Goal: Task Accomplishment & Management: Manage account settings

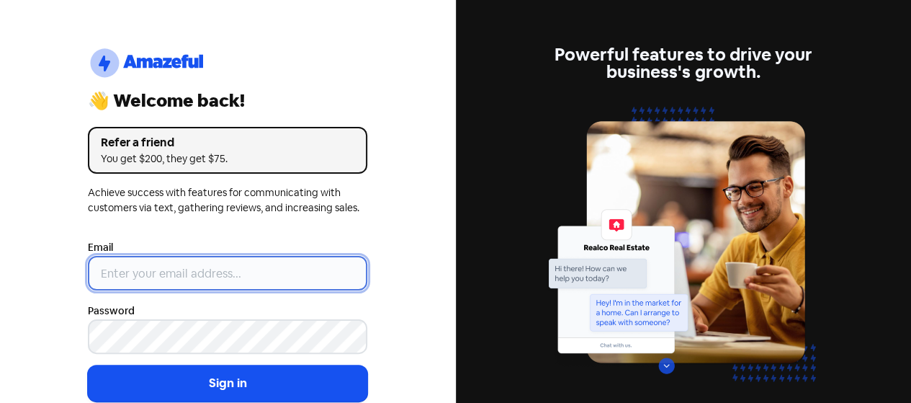
click at [215, 276] on input "email" at bounding box center [227, 273] width 279 height 35
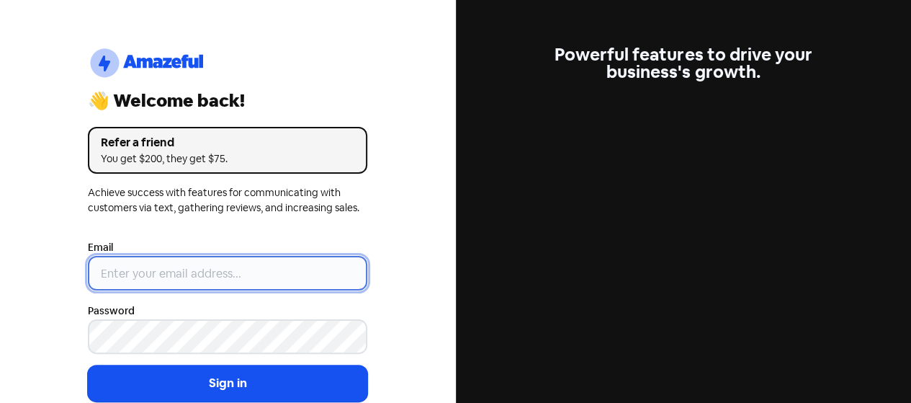
type input "[EMAIL_ADDRESS][DOMAIN_NAME]"
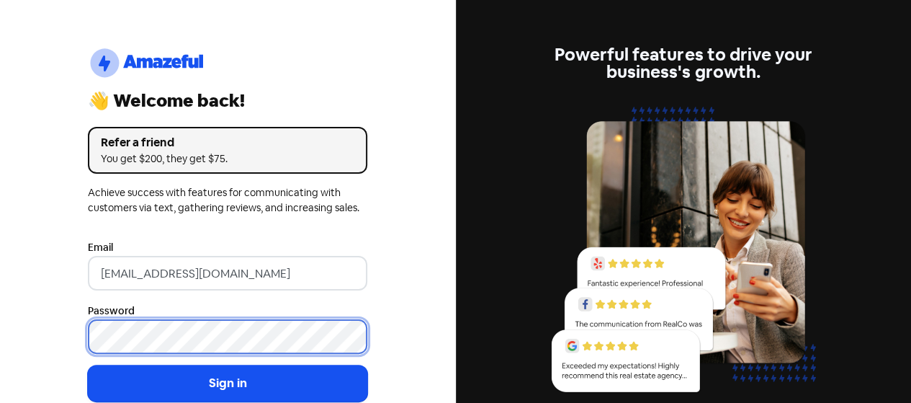
click at [88, 365] on button "Sign in" at bounding box center [227, 383] width 279 height 36
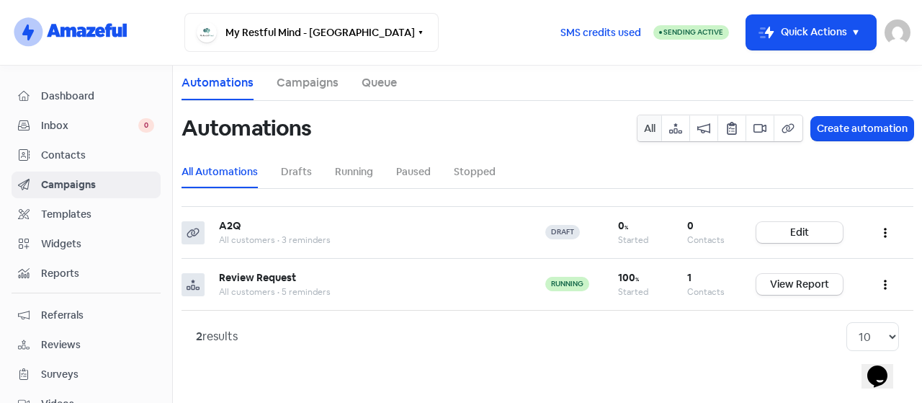
click at [98, 100] on span "Dashboard" at bounding box center [97, 96] width 113 height 15
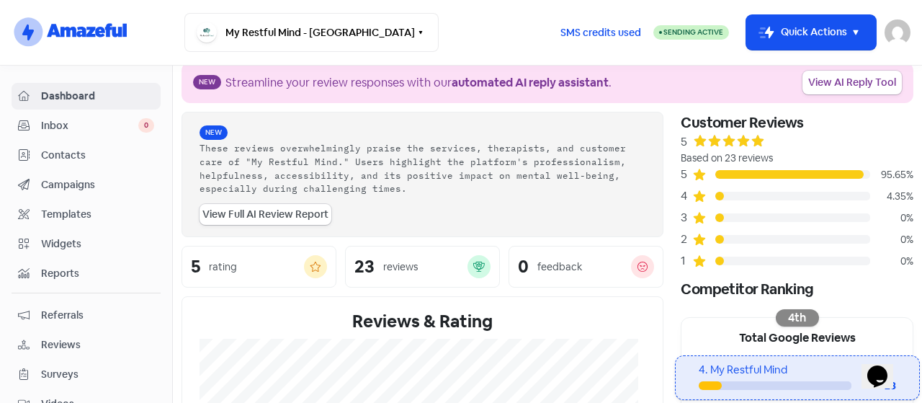
scroll to position [19, 0]
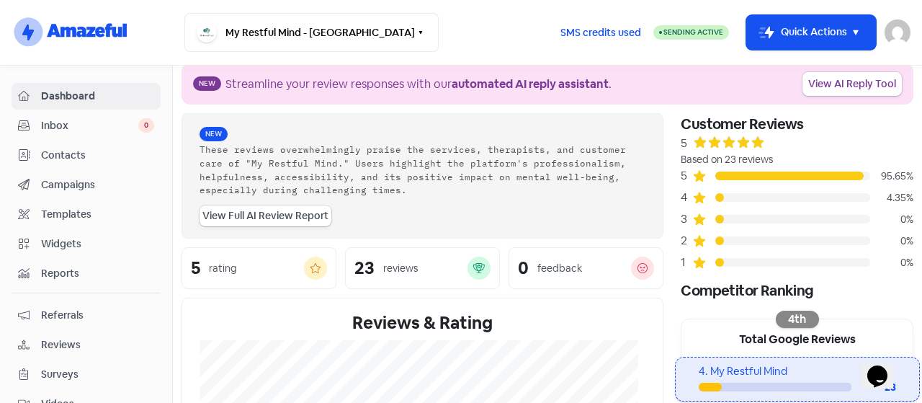
click at [64, 153] on span "Contacts" at bounding box center [97, 155] width 113 height 15
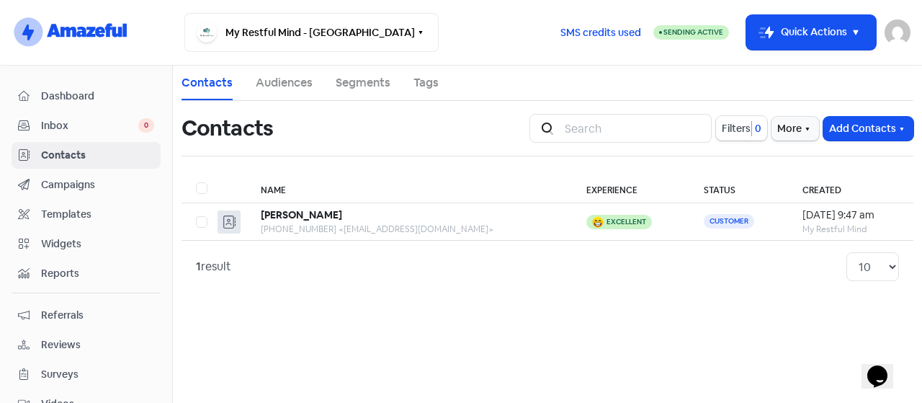
click at [82, 179] on span "Campaigns" at bounding box center [97, 184] width 113 height 15
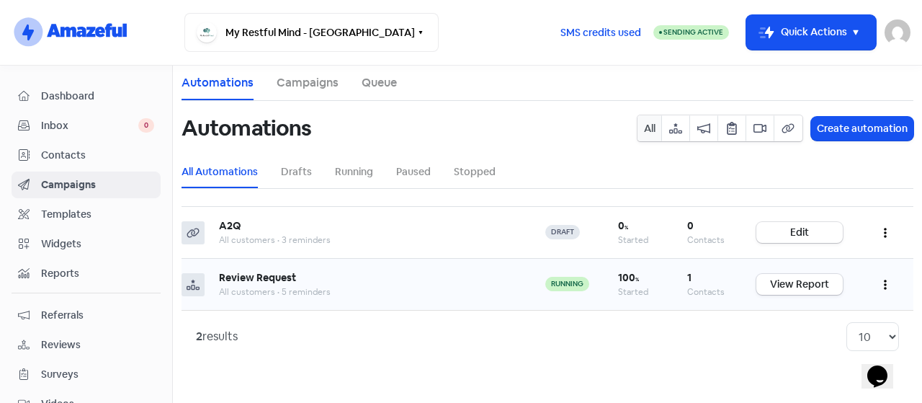
click at [301, 292] on div "All customers • 5 reminders" at bounding box center [367, 291] width 297 height 13
click at [878, 285] on button "button" at bounding box center [884, 284] width 27 height 34
click at [826, 313] on button "Edit" at bounding box center [841, 320] width 114 height 29
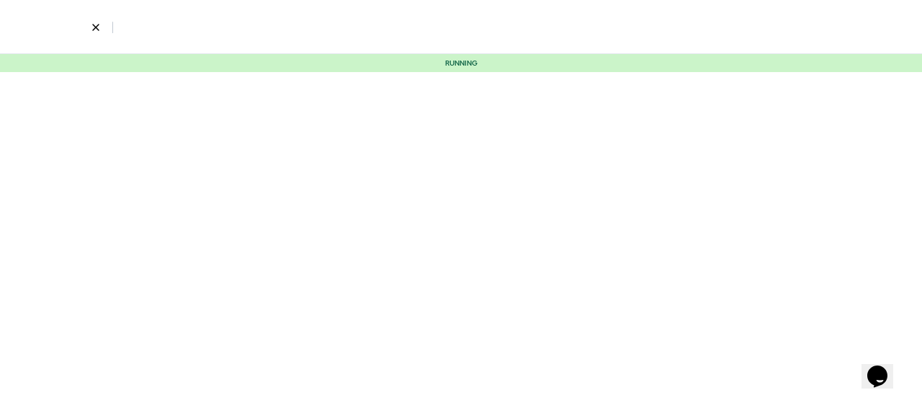
select select "3700"
select select "3"
select select "7"
select select "9"
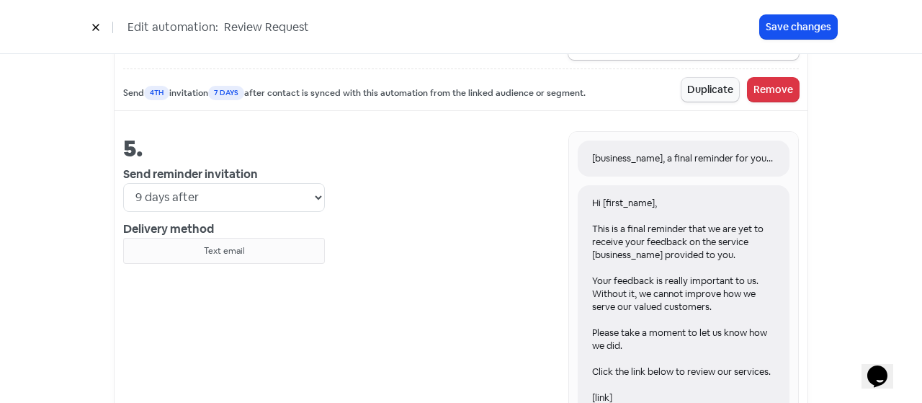
scroll to position [2031, 0]
click at [215, 243] on div "Text email" at bounding box center [224, 249] width 189 height 13
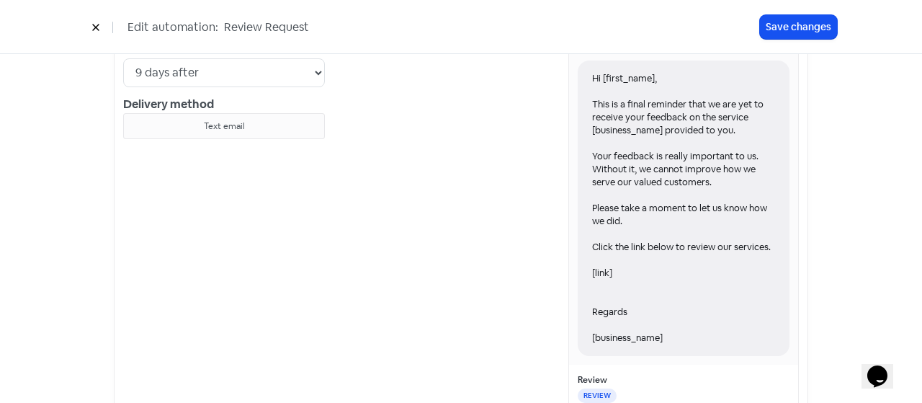
scroll to position [2306, 0]
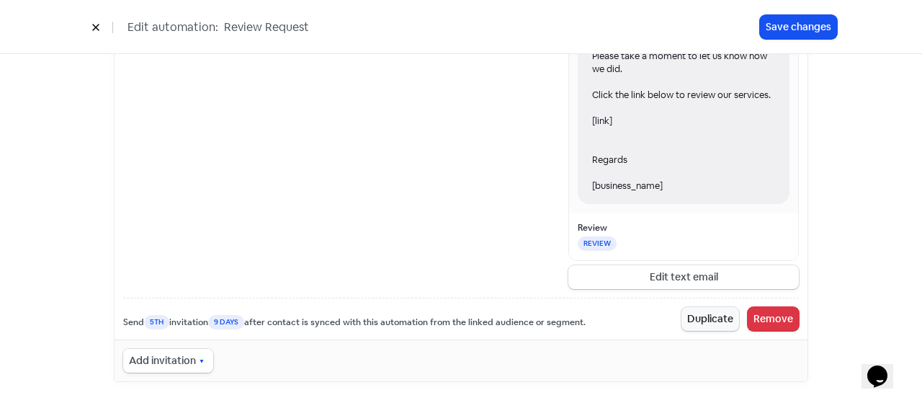
click at [184, 362] on button "Add invitation" at bounding box center [168, 361] width 90 height 24
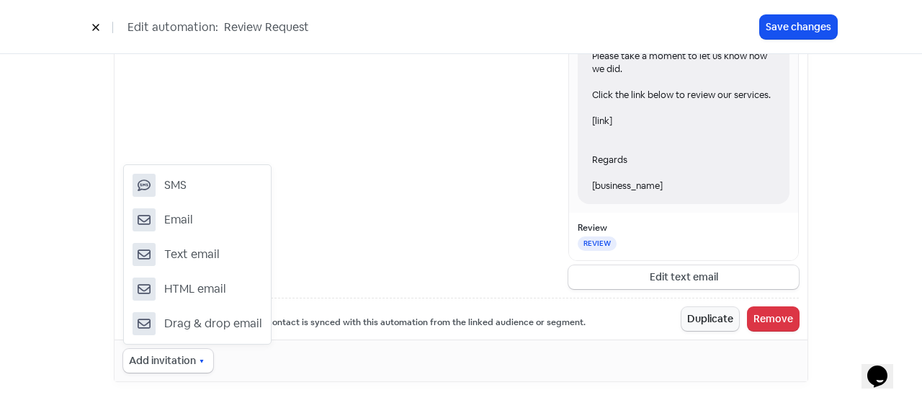
click at [302, 238] on div "5. Send reminder invitation Immediately 1 day after 2 days after 3 days after 4…" at bounding box center [224, 72] width 202 height 434
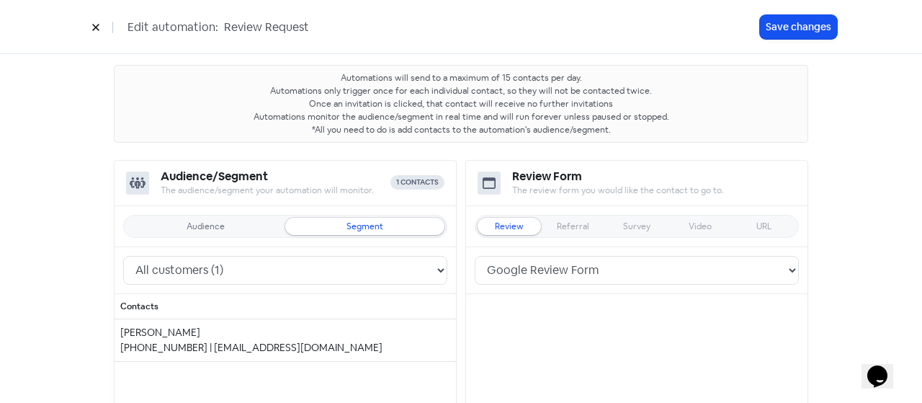
scroll to position [68, 0]
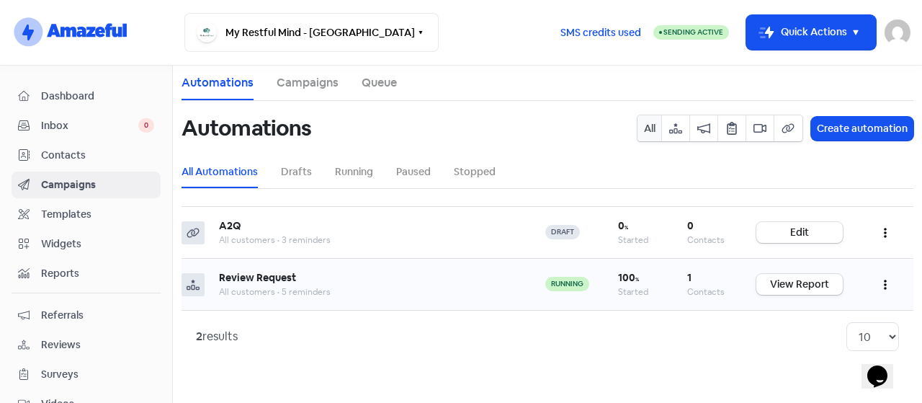
click at [886, 278] on button "button" at bounding box center [884, 284] width 27 height 34
click at [668, 356] on div "2 results 10 20 30 50 100" at bounding box center [547, 336] width 732 height 53
click at [60, 241] on span "Widgets" at bounding box center [97, 243] width 113 height 15
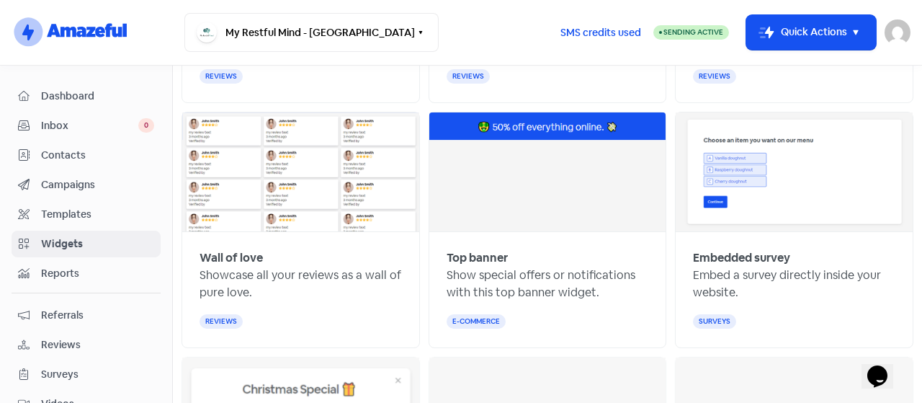
scroll to position [347, 0]
click at [48, 269] on span "Reports" at bounding box center [97, 273] width 113 height 15
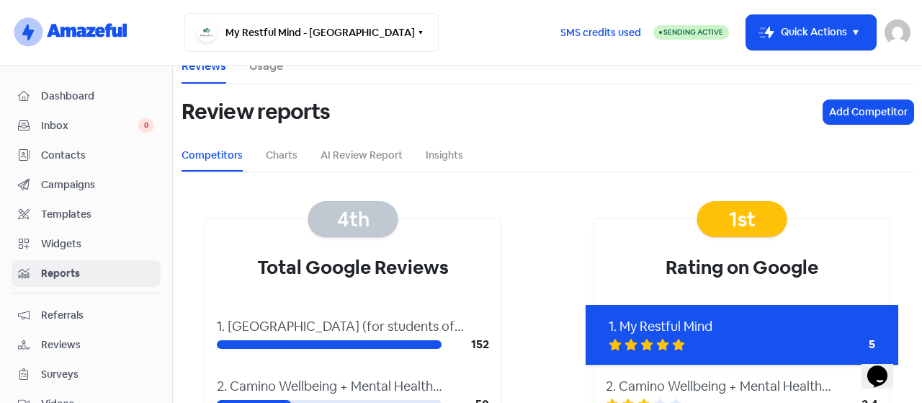
scroll to position [16, 0]
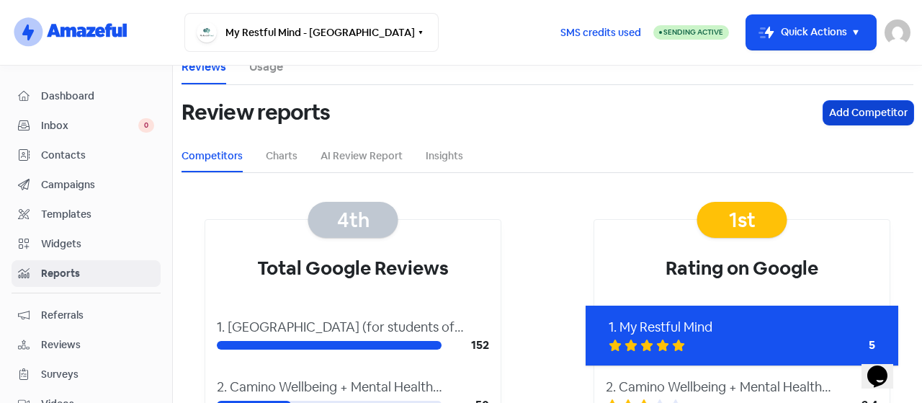
click at [829, 116] on button "Add Competitor" at bounding box center [868, 113] width 90 height 24
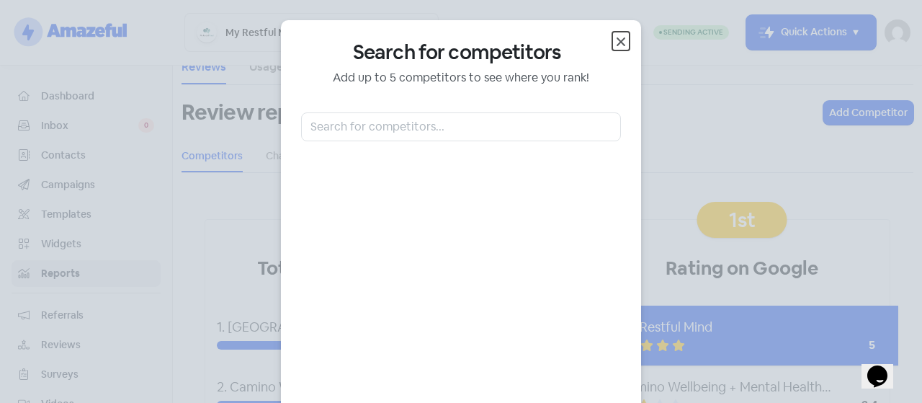
click at [619, 38] on icon "button" at bounding box center [620, 41] width 9 height 9
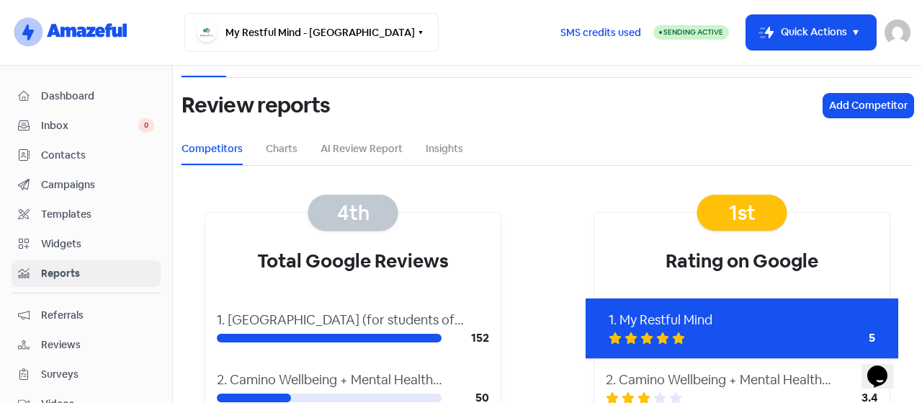
scroll to position [14, 0]
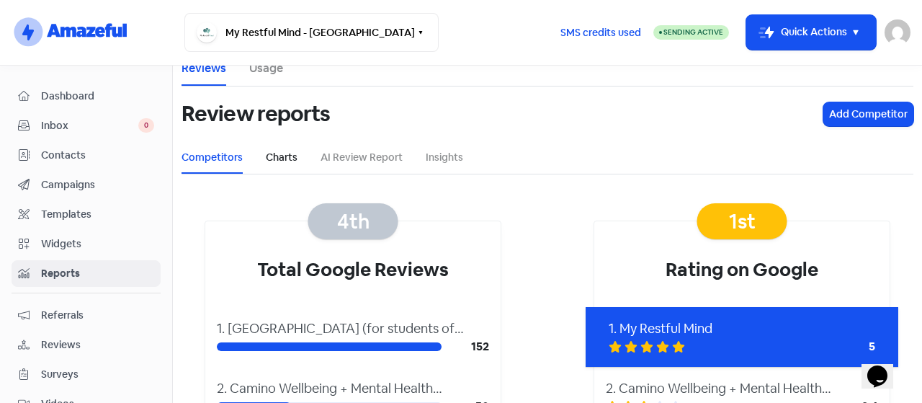
click at [289, 159] on link "Charts" at bounding box center [282, 157] width 32 height 15
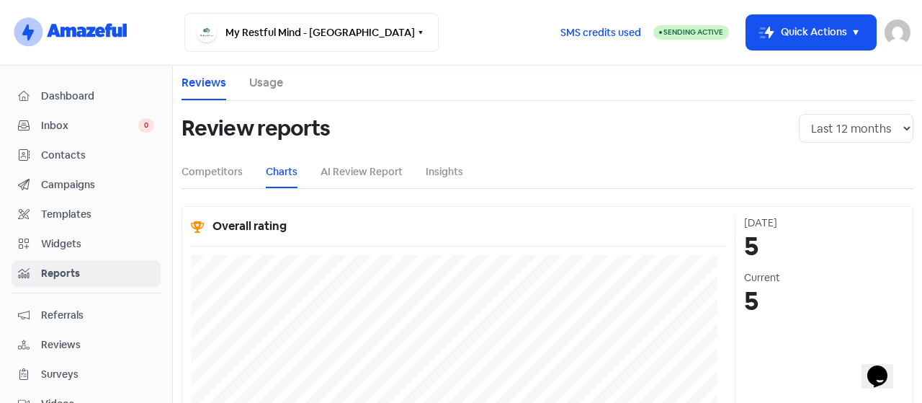
click at [373, 179] on li "AI Review Report" at bounding box center [361, 172] width 82 height 32
click at [365, 169] on link "AI Review Report" at bounding box center [361, 171] width 82 height 15
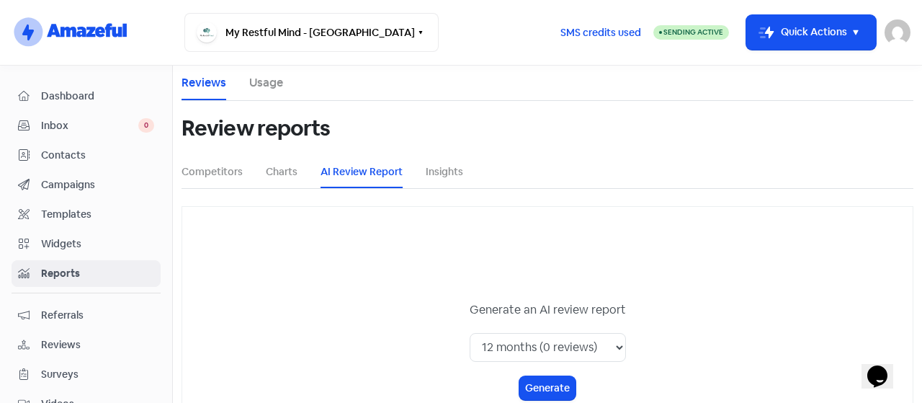
scroll to position [91, 0]
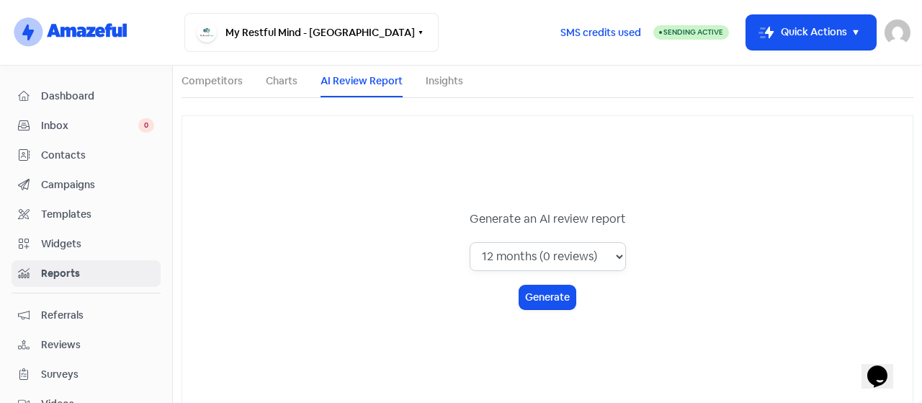
click at [539, 258] on select "1 month (0 reviews) 3 months (0 reviews) 6 months (0 reviews) 12 months (0 revi…" at bounding box center [547, 256] width 156 height 29
select select "all_time"
click at [469, 242] on select "1 month (0 reviews) 3 months (0 reviews) 6 months (0 reviews) 12 months (0 revi…" at bounding box center [547, 256] width 156 height 29
click at [439, 81] on link "Insights" at bounding box center [444, 80] width 37 height 15
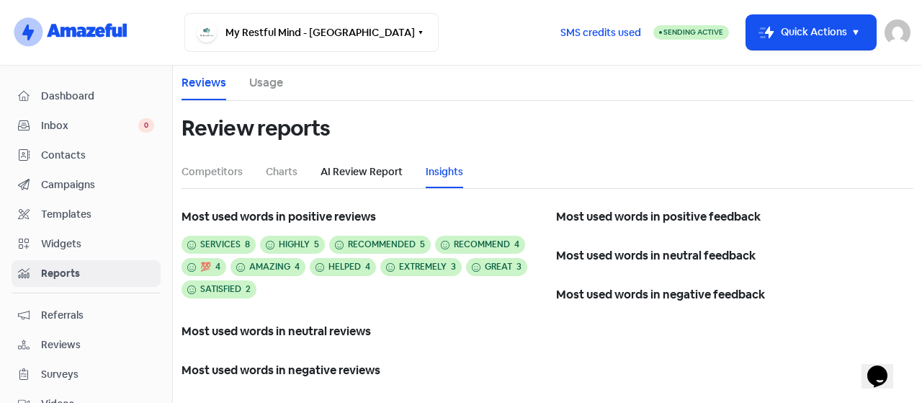
click at [367, 172] on link "AI Review Report" at bounding box center [361, 171] width 82 height 15
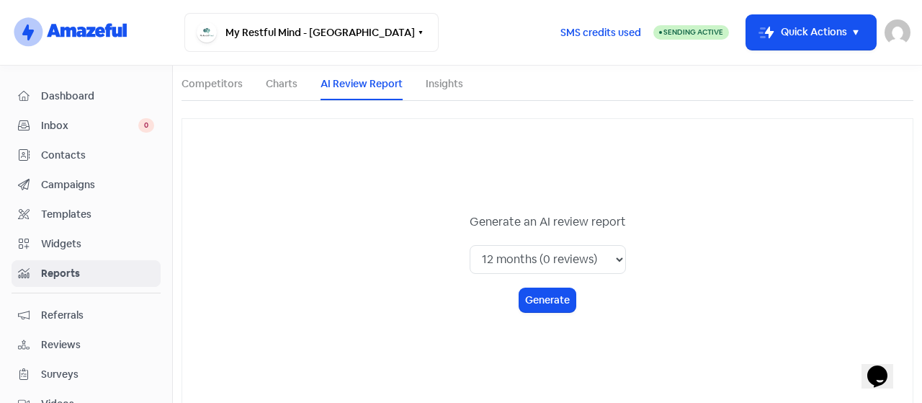
scroll to position [91, 0]
click at [518, 243] on select "1 month (0 reviews) 3 months (0 reviews) 6 months (0 reviews) 12 months (0 revi…" at bounding box center [547, 256] width 156 height 29
select select "all_time"
click at [469, 242] on select "1 month (0 reviews) 3 months (0 reviews) 6 months (0 reviews) 12 months (0 revi…" at bounding box center [547, 256] width 156 height 29
click at [531, 310] on div "Generate an AI review report 1 month (0 reviews) 3 months (0 reviews) 6 months …" at bounding box center [547, 259] width 732 height 288
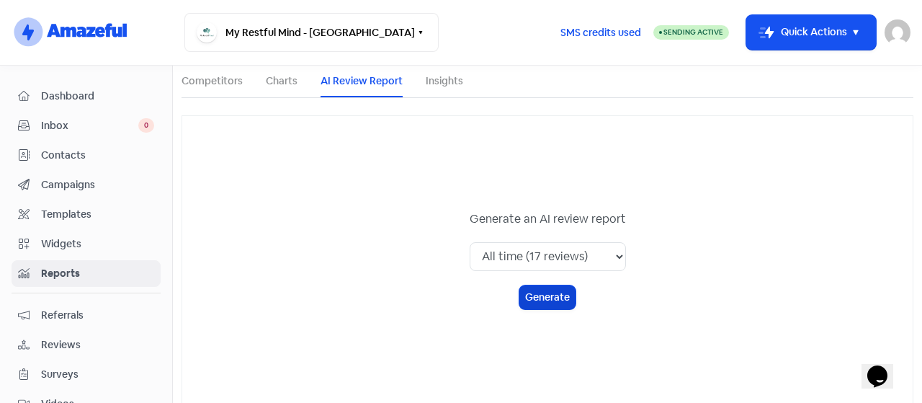
click at [539, 297] on button "Generate" at bounding box center [547, 297] width 56 height 24
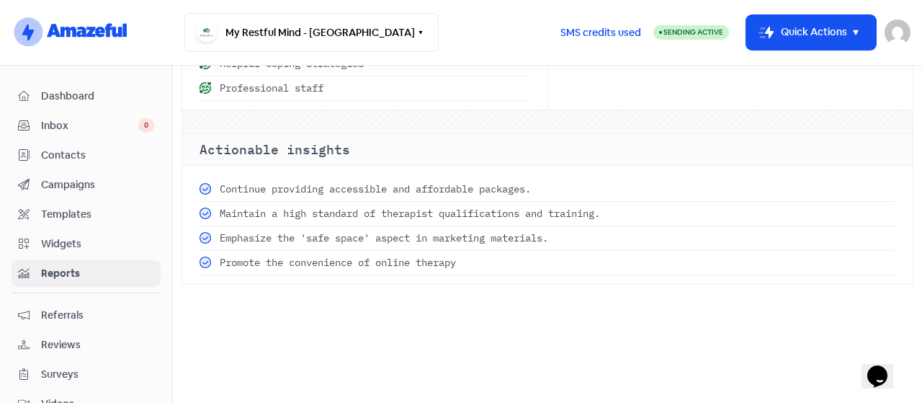
scroll to position [604, 0]
drag, startPoint x: 220, startPoint y: 182, endPoint x: 459, endPoint y: 297, distance: 265.4
click at [459, 297] on div "Continue providing accessible and affordable packages. Maintain a high standard…" at bounding box center [547, 239] width 730 height 137
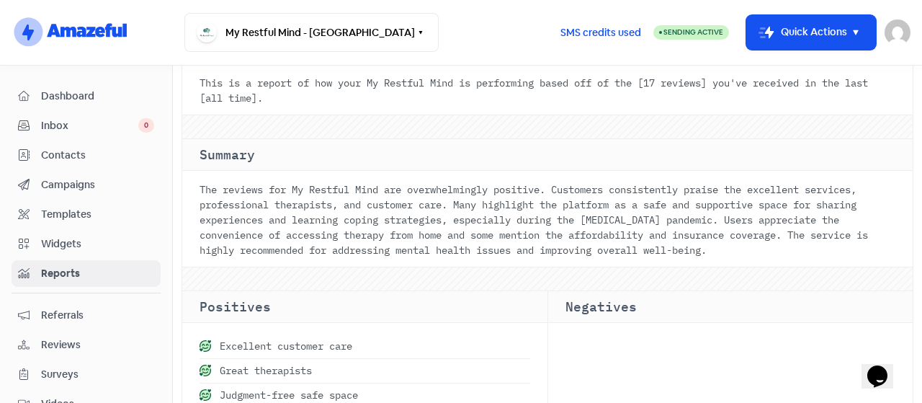
scroll to position [0, 0]
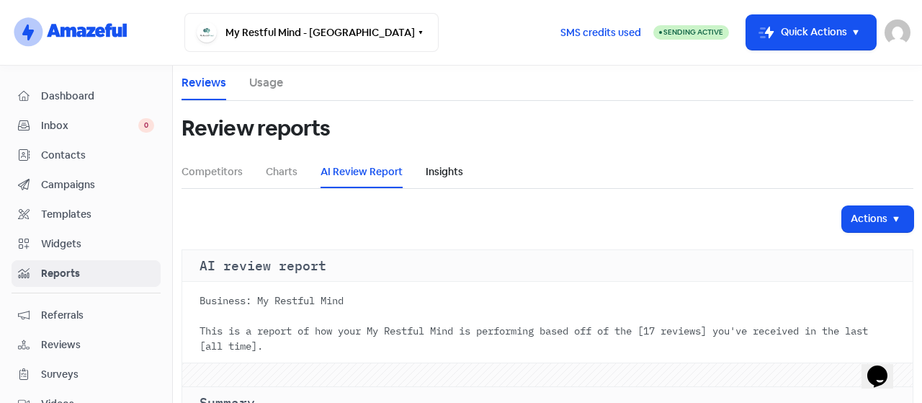
click at [452, 178] on link "Insights" at bounding box center [444, 171] width 37 height 15
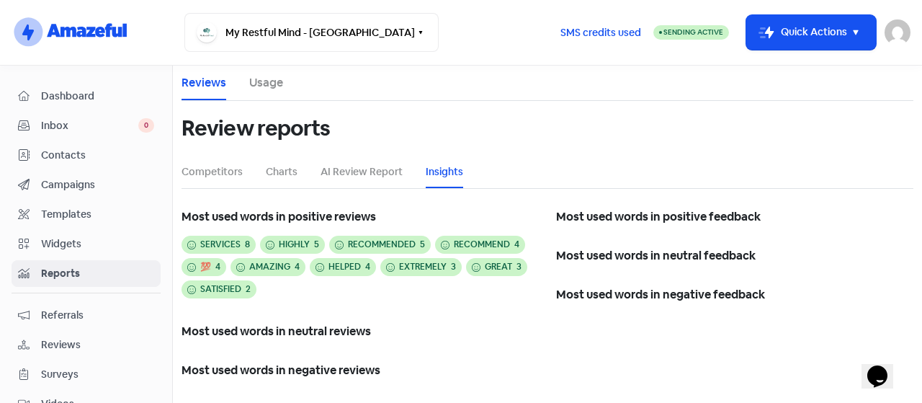
click at [47, 316] on span "Referrals" at bounding box center [97, 314] width 113 height 15
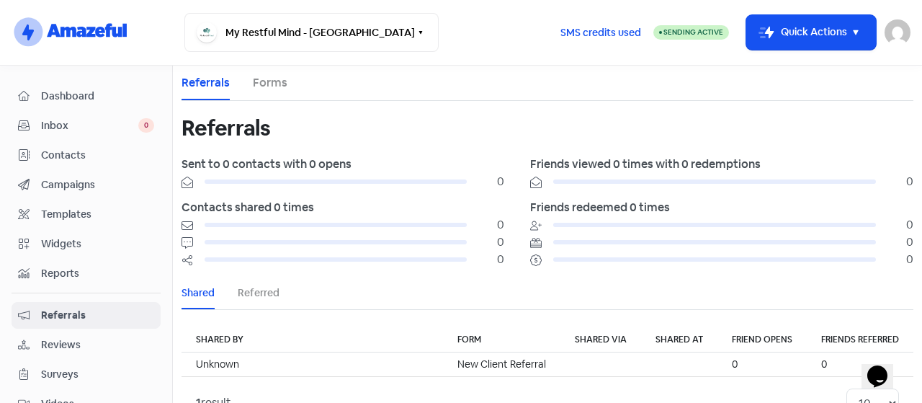
click at [264, 88] on link "Forms" at bounding box center [270, 82] width 35 height 17
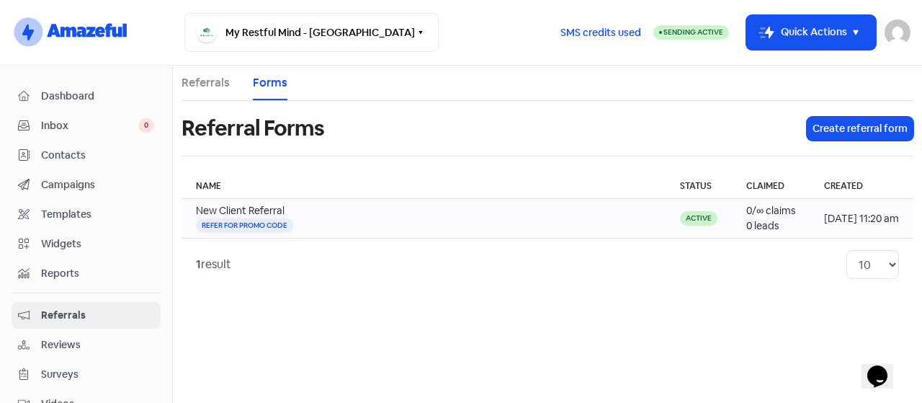
click at [370, 213] on div "New Client Referral" at bounding box center [423, 210] width 455 height 15
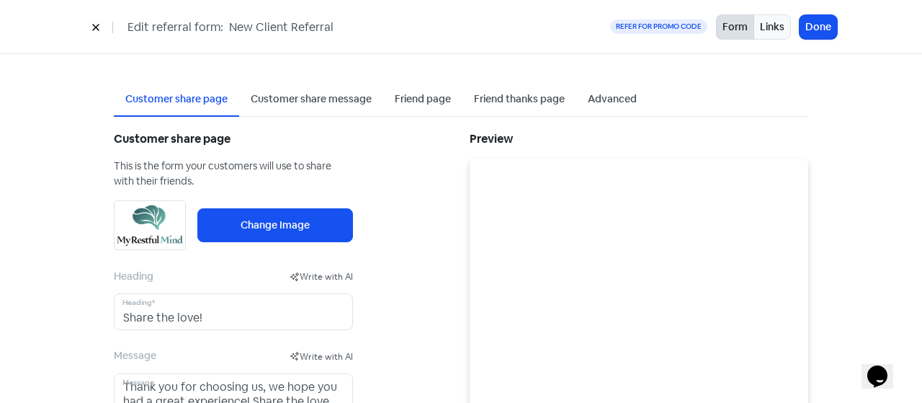
click at [279, 103] on div "Customer share message" at bounding box center [311, 98] width 121 height 15
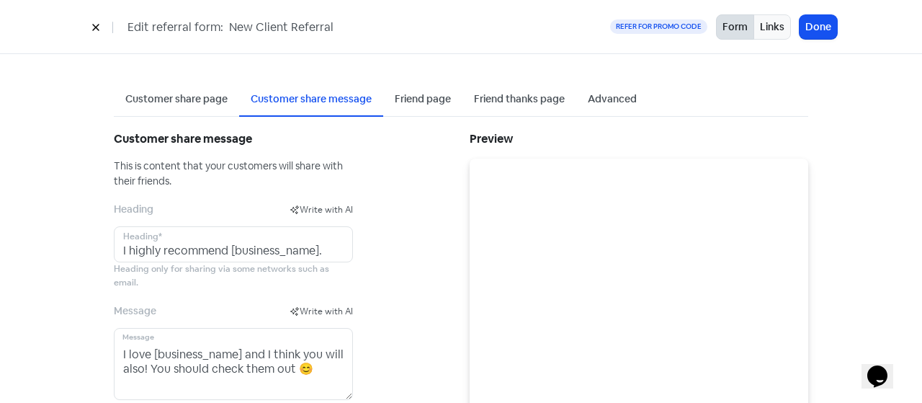
click at [411, 96] on div "Friend page" at bounding box center [423, 98] width 56 height 15
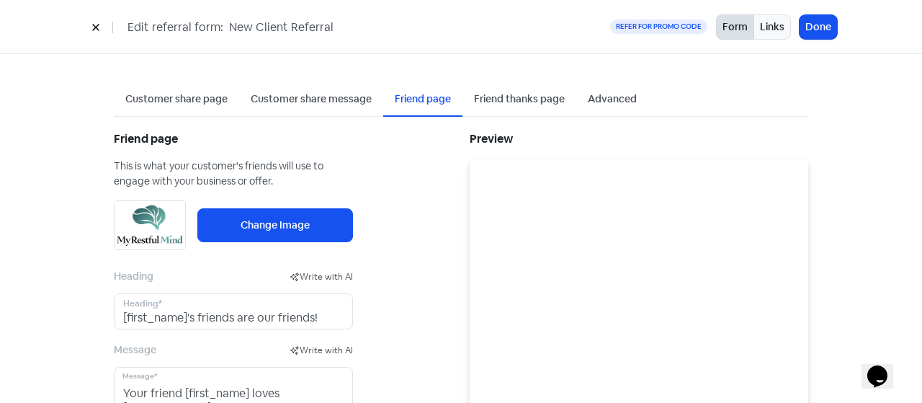
click at [495, 101] on div "Friend thanks page" at bounding box center [519, 98] width 91 height 15
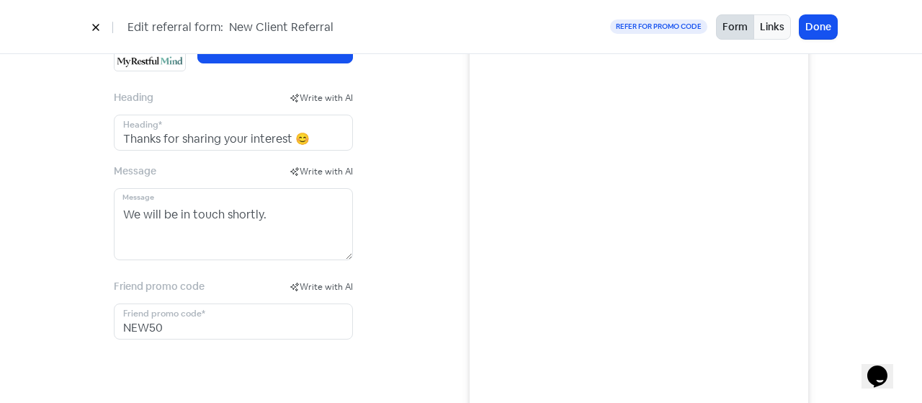
scroll to position [157, 0]
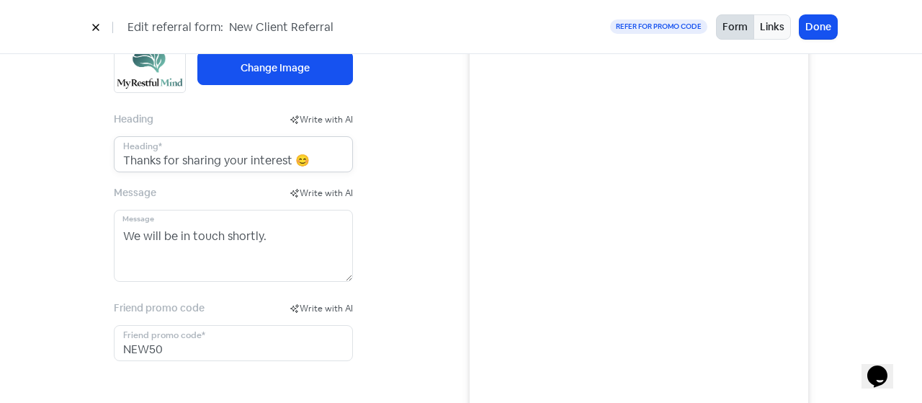
click at [314, 155] on input "Thanks for sharing your interest 😊" at bounding box center [233, 154] width 239 height 36
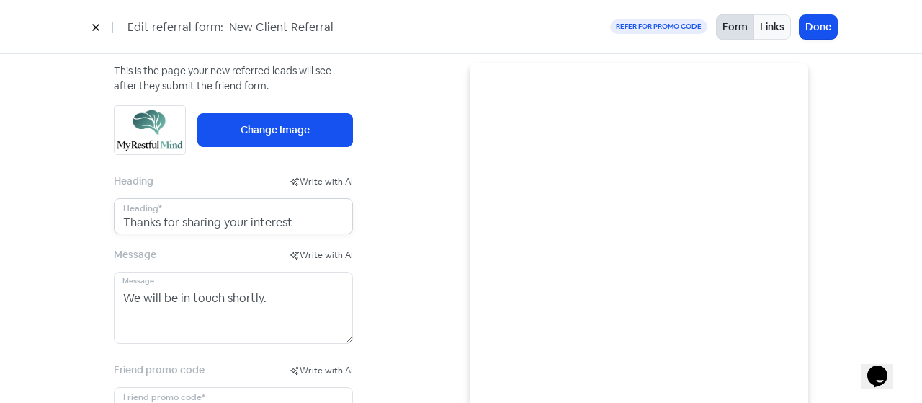
scroll to position [192, 0]
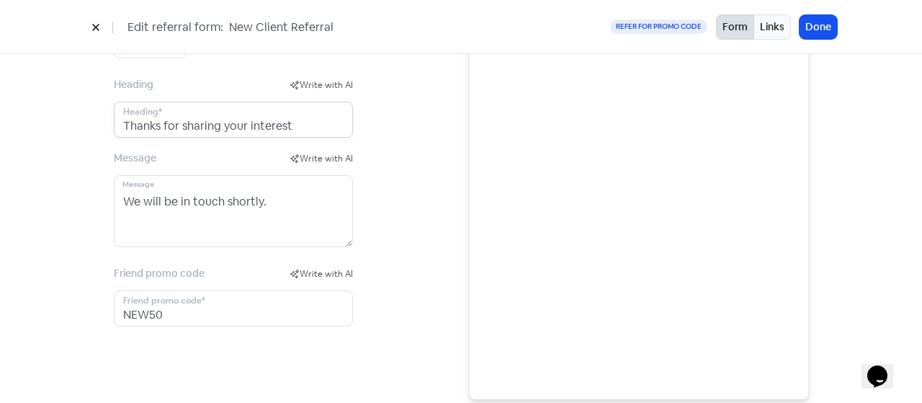
type input "Thanks for sharing your interest"
click at [170, 310] on input "NEW50" at bounding box center [233, 308] width 239 height 36
type input "N"
type input "[PERSON_NAME]"
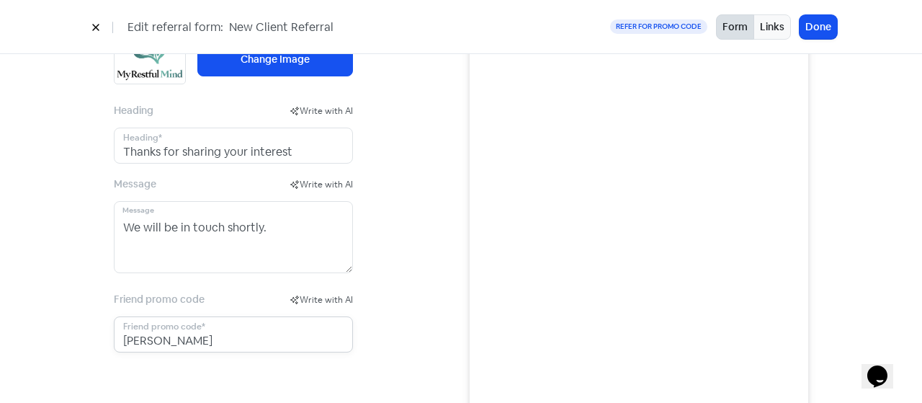
scroll to position [0, 0]
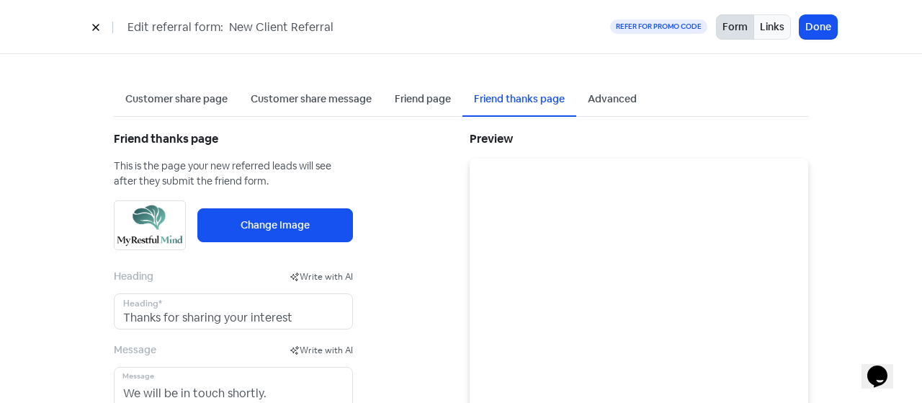
click at [590, 103] on div "Advanced" at bounding box center [612, 98] width 49 height 15
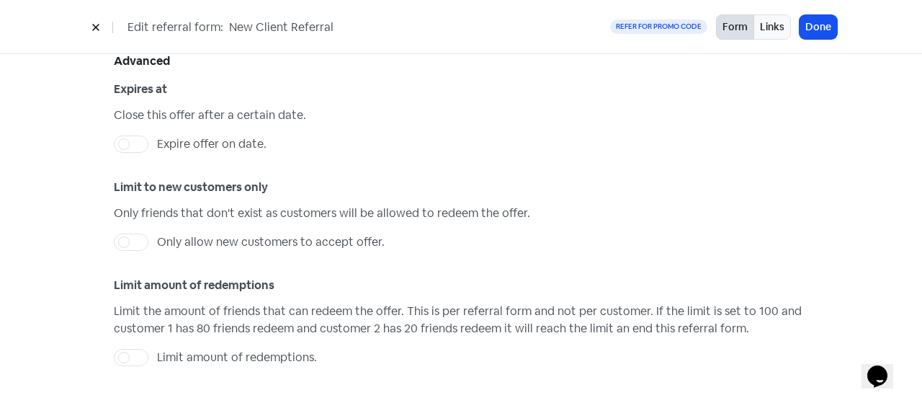
scroll to position [95, 0]
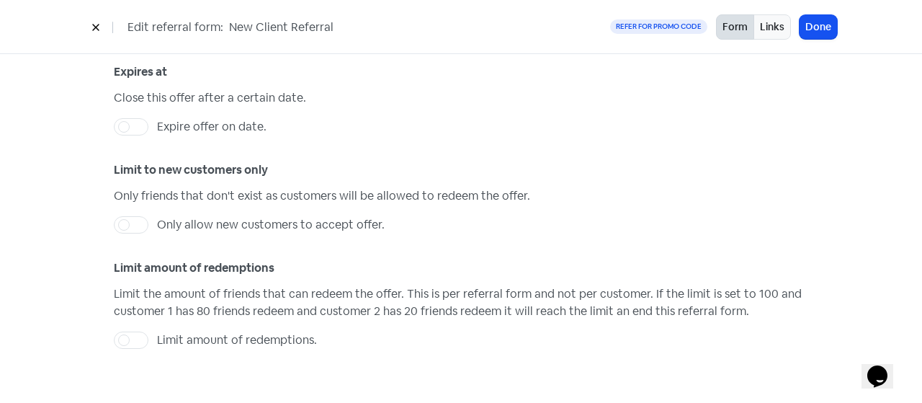
click at [157, 342] on label "Limit amount of redemptions." at bounding box center [237, 339] width 160 height 17
click at [157, 341] on input "Limit amount of redemptions." at bounding box center [161, 335] width 9 height 9
checkbox input "true"
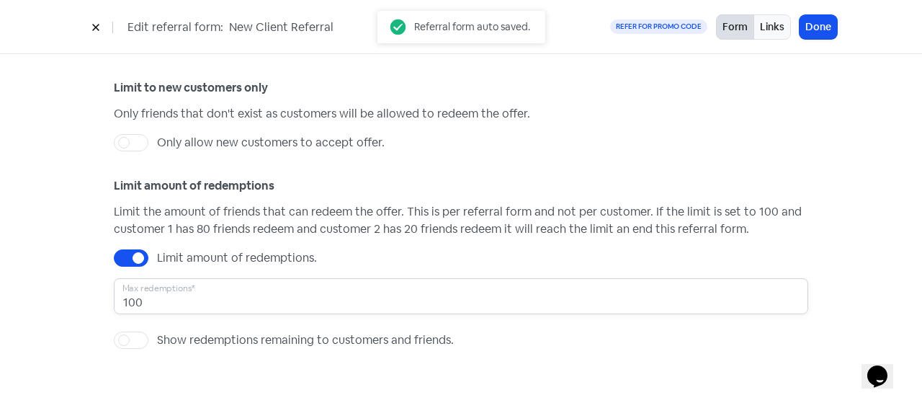
click at [163, 300] on input "100" at bounding box center [461, 296] width 694 height 36
type input "1"
type input "40"
click at [157, 331] on label "Show redemptions remaining to customers and friends." at bounding box center [305, 339] width 297 height 17
click at [157, 331] on input "Show redemptions remaining to customers and friends." at bounding box center [161, 335] width 9 height 9
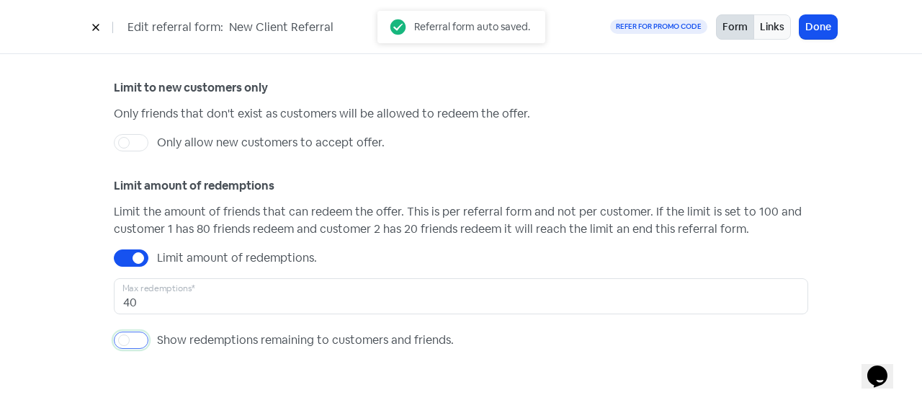
checkbox input "true"
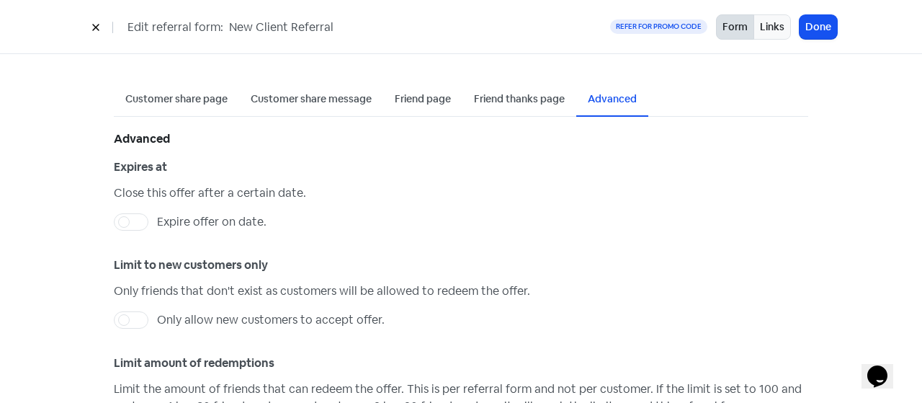
click at [93, 24] on icon at bounding box center [95, 27] width 6 height 6
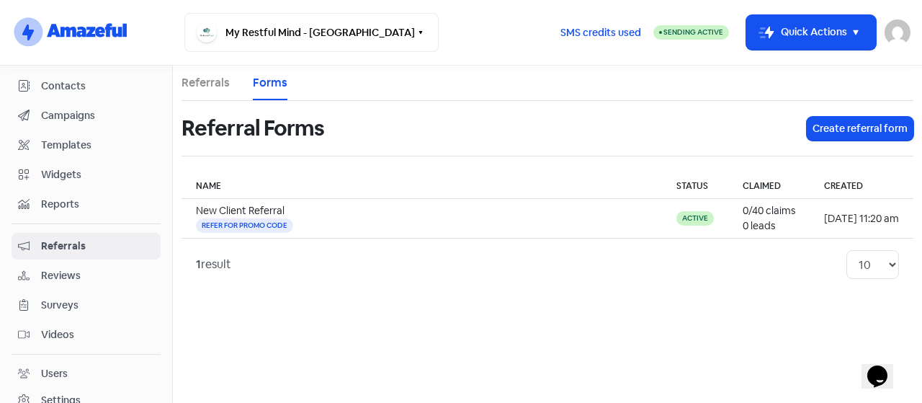
scroll to position [74, 0]
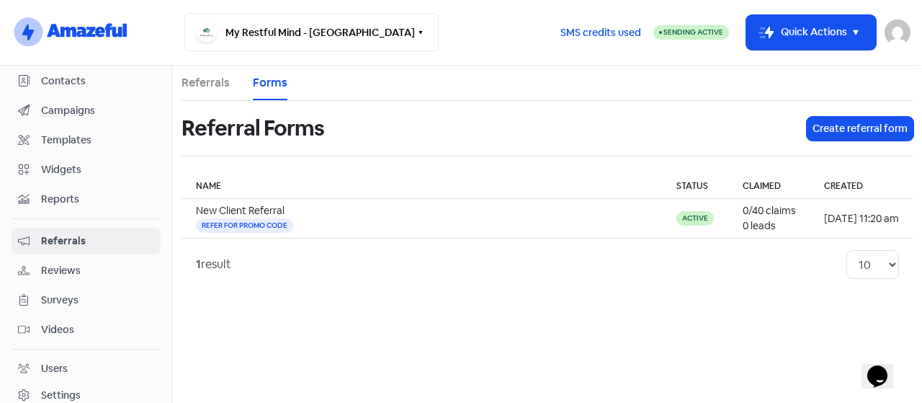
click at [53, 269] on span "Reviews" at bounding box center [97, 270] width 113 height 15
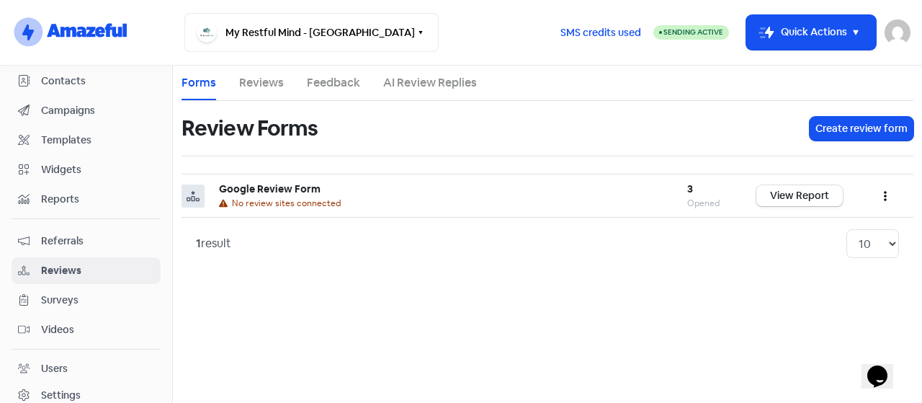
click at [273, 86] on link "Reviews" at bounding box center [261, 82] width 45 height 17
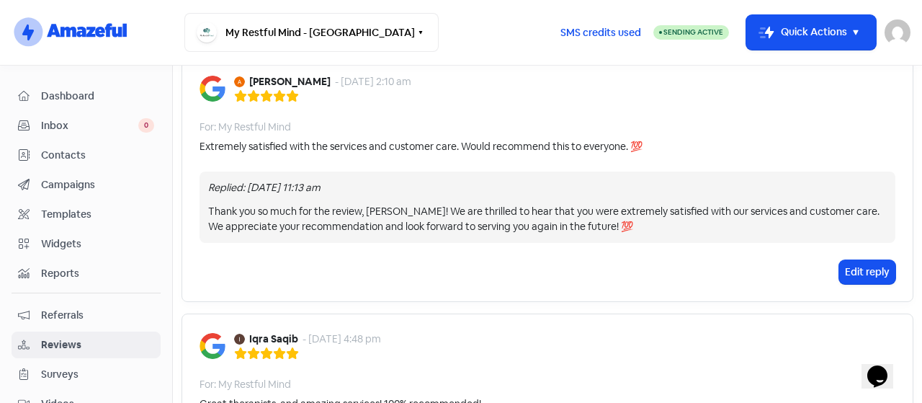
click at [78, 94] on span "Dashboard" at bounding box center [97, 96] width 113 height 15
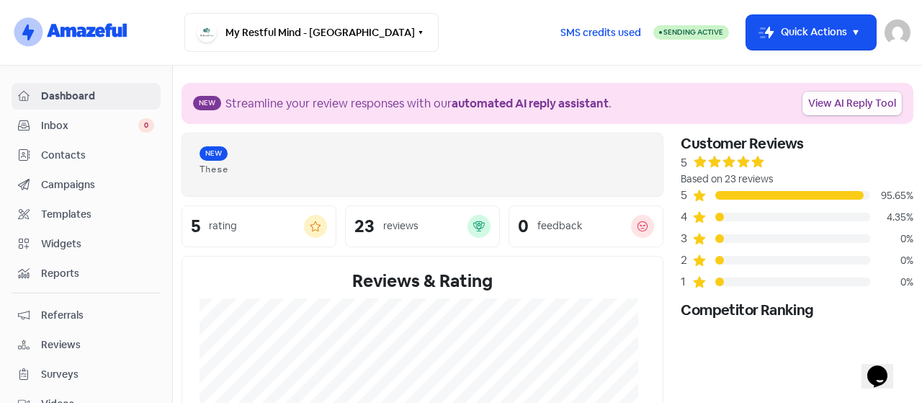
click at [824, 104] on link "View AI Reply Tool" at bounding box center [851, 103] width 99 height 24
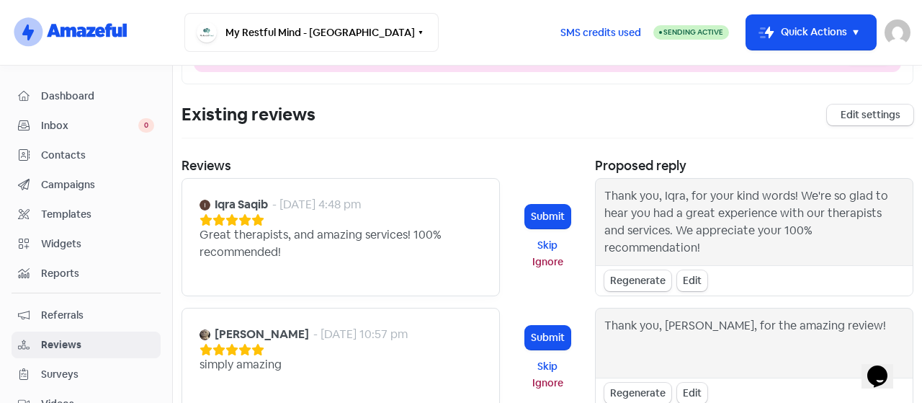
scroll to position [127, 0]
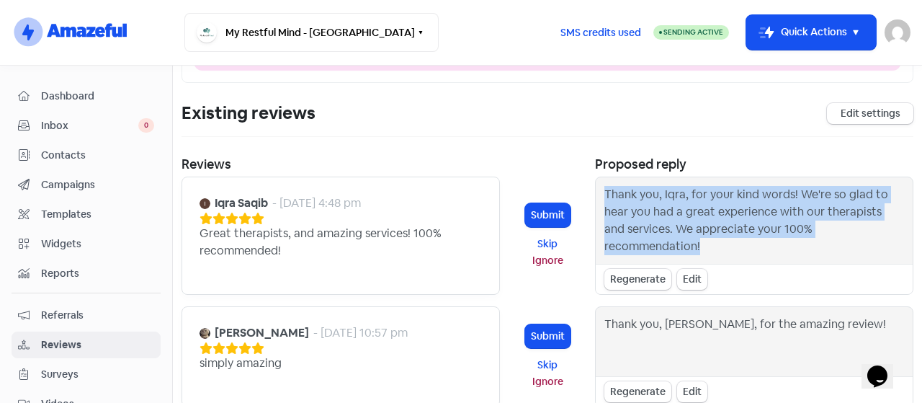
drag, startPoint x: 593, startPoint y: 189, endPoint x: 885, endPoint y: 238, distance: 295.7
click at [885, 238] on div "Thank you, Iqra, for your kind words! We're so glad to hear you had a great exp…" at bounding box center [753, 220] width 317 height 86
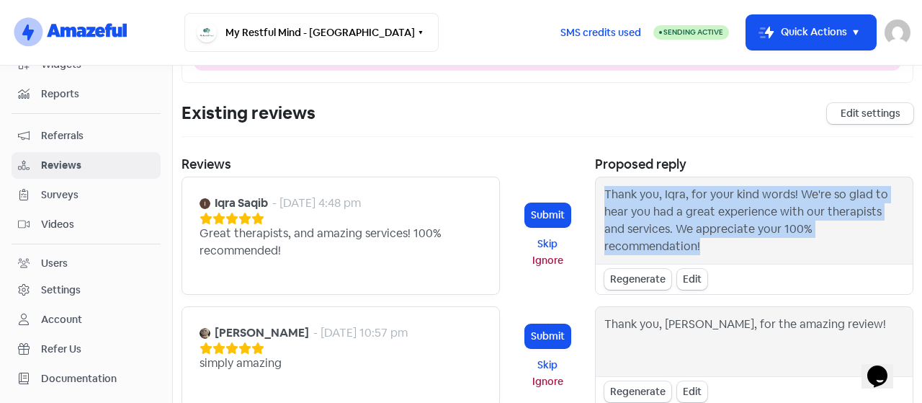
scroll to position [194, 0]
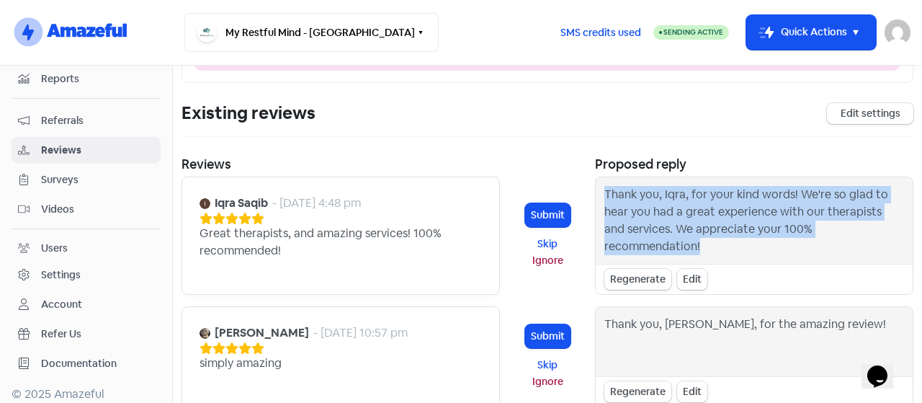
click at [43, 297] on div "Account" at bounding box center [61, 304] width 41 height 15
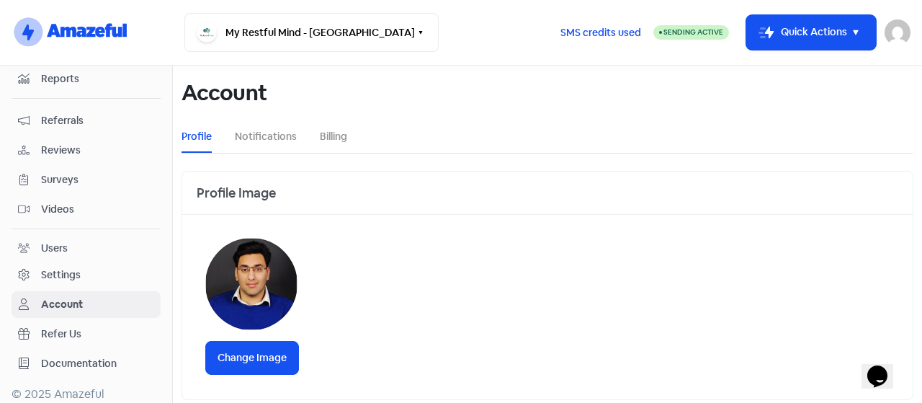
click at [52, 267] on div "Settings" at bounding box center [61, 274] width 40 height 15
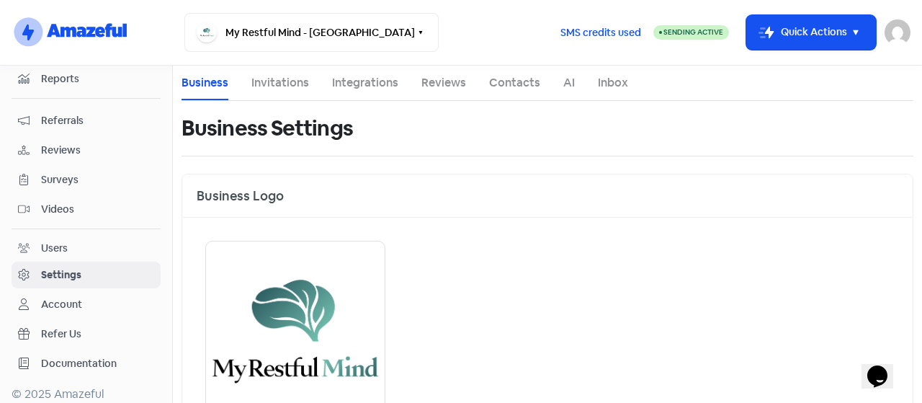
click at [567, 91] on li "AI" at bounding box center [569, 83] width 12 height 35
click at [567, 81] on link "AI" at bounding box center [569, 82] width 12 height 17
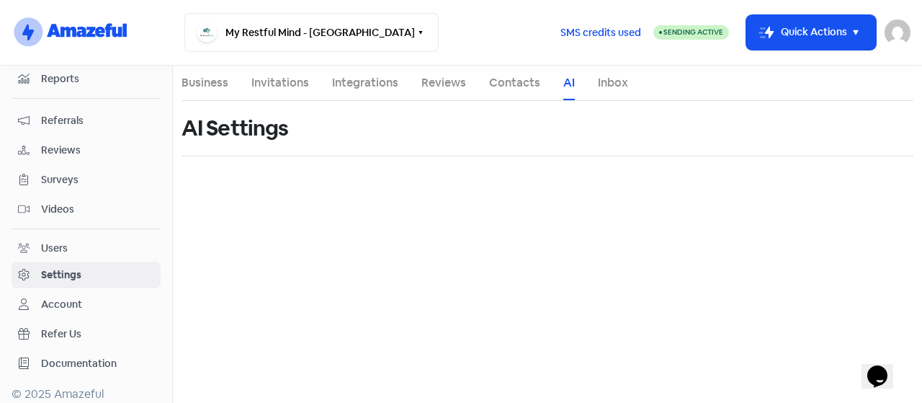
select select "en-[GEOGRAPHIC_DATA]"
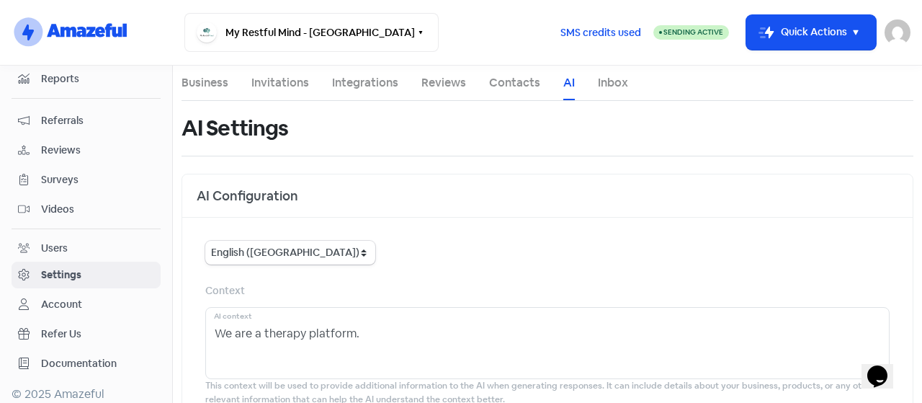
scroll to position [94, 0]
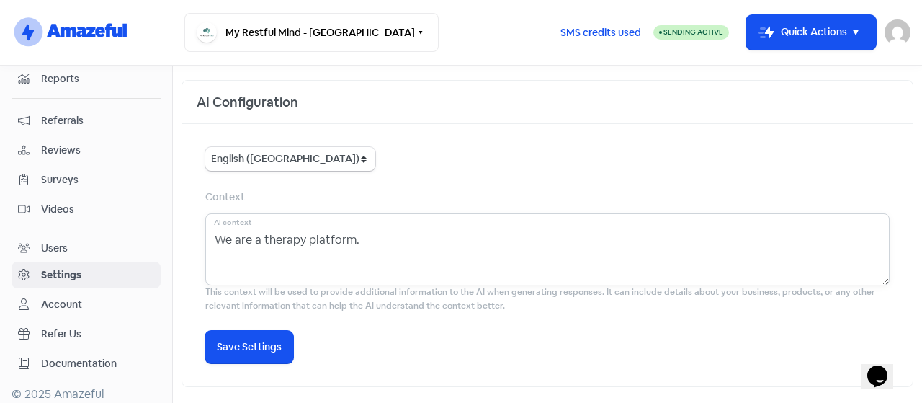
click at [215, 227] on textarea "We are a therapy platform." at bounding box center [547, 249] width 684 height 72
type textarea "\"
click at [235, 243] on textarea "To enrich screen reader interactions, please activate Accessibility in Grammarl…" at bounding box center [547, 249] width 684 height 72
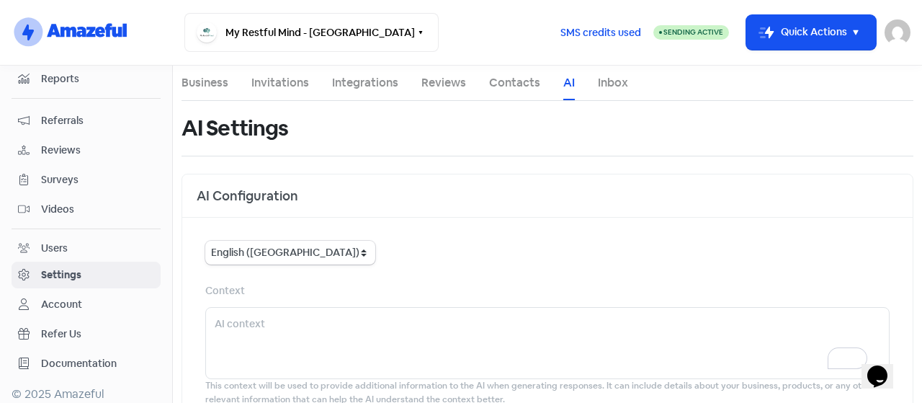
click at [607, 78] on link "Inbox" at bounding box center [613, 82] width 30 height 17
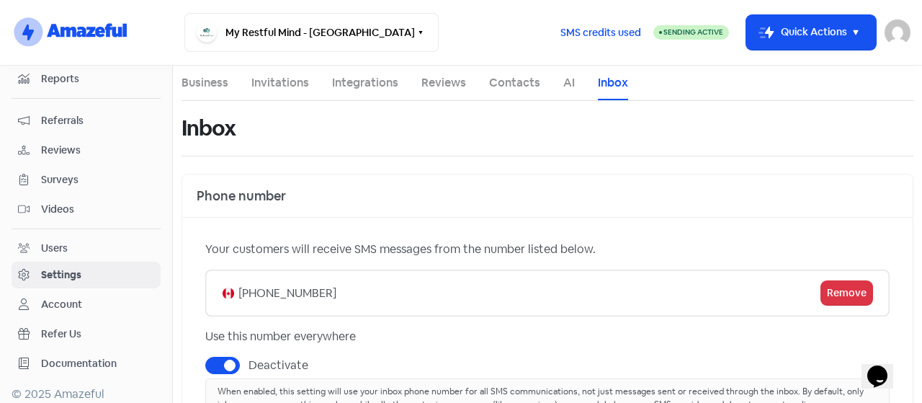
click at [514, 91] on li "Contacts" at bounding box center [514, 83] width 51 height 35
click at [508, 84] on link "Contacts" at bounding box center [514, 82] width 51 height 17
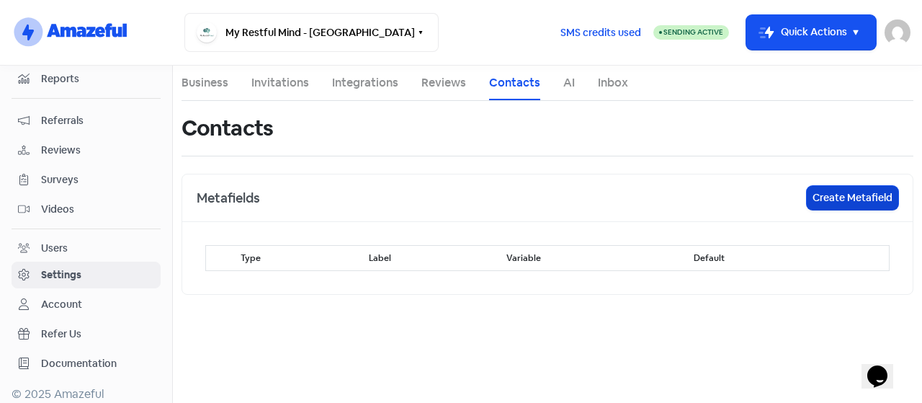
click at [827, 198] on button "Create Metafield" at bounding box center [851, 198] width 91 height 24
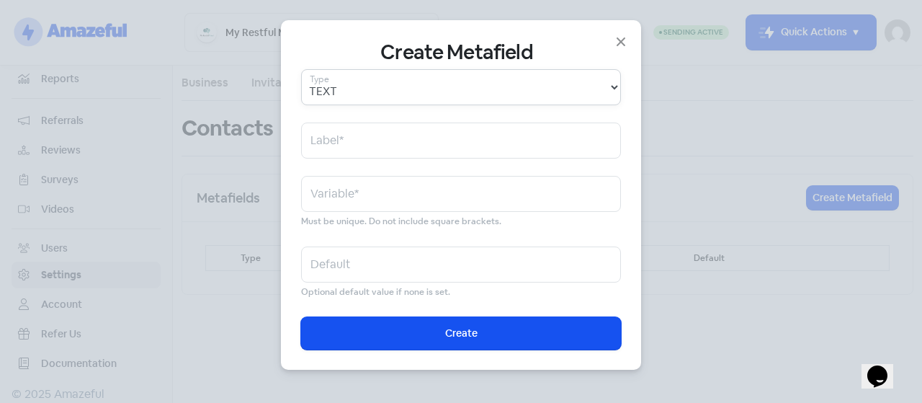
click at [373, 96] on select "TEXT" at bounding box center [461, 87] width 320 height 36
click at [369, 101] on select "TEXT" at bounding box center [461, 87] width 320 height 36
click at [345, 126] on input "text" at bounding box center [461, 140] width 320 height 36
type input "M"
type input "m"
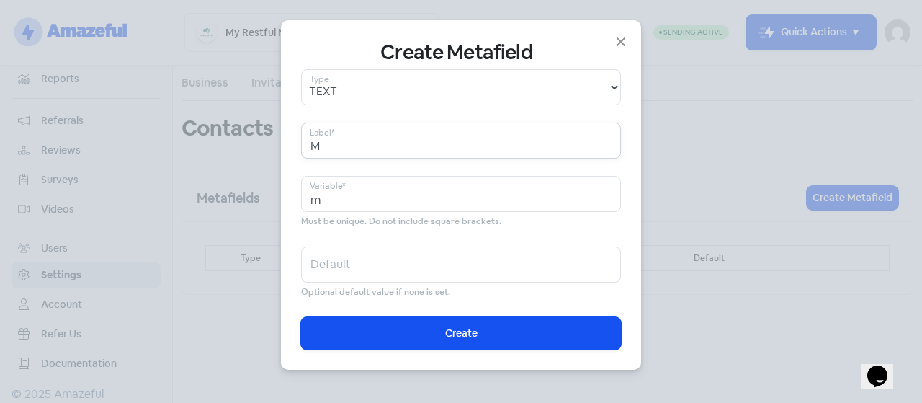
type input "Ma"
type input "ma"
type input "Mar"
type input "mar"
type input "[PERSON_NAME]"
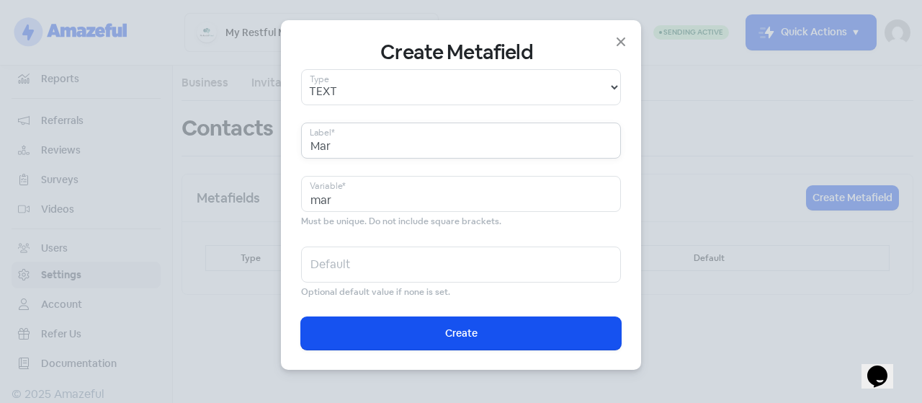
type input "[PERSON_NAME]"
type input "Maryam"
type input "maryam"
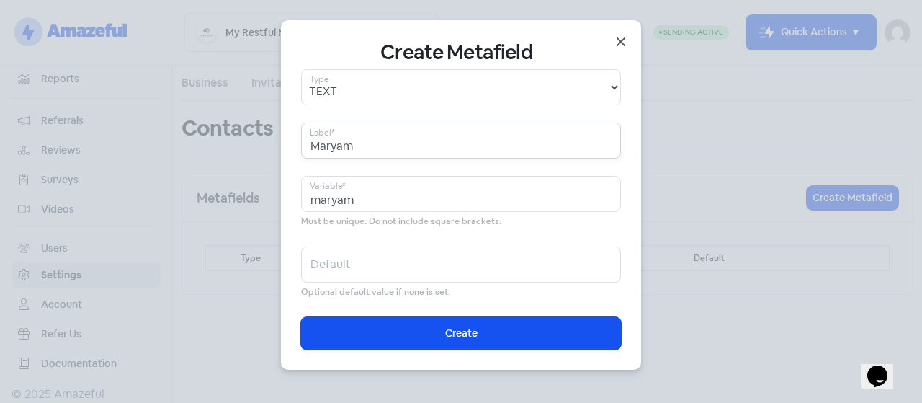
type input "Maryam"
click at [625, 40] on icon "button" at bounding box center [620, 41] width 17 height 17
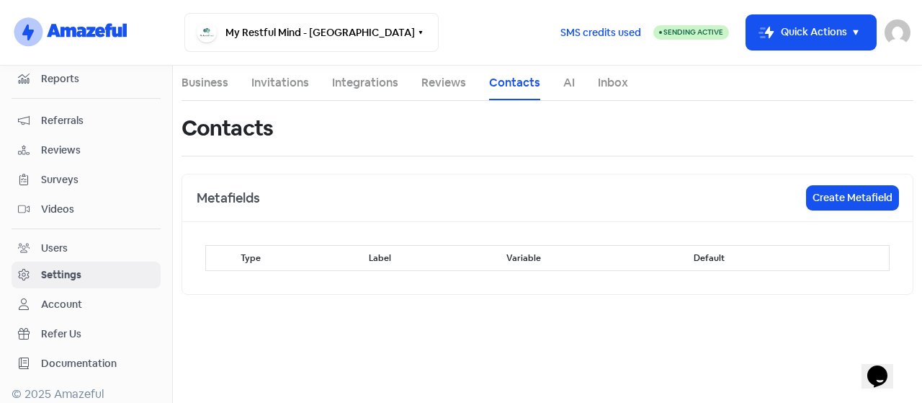
click at [71, 240] on div "Users" at bounding box center [86, 248] width 136 height 17
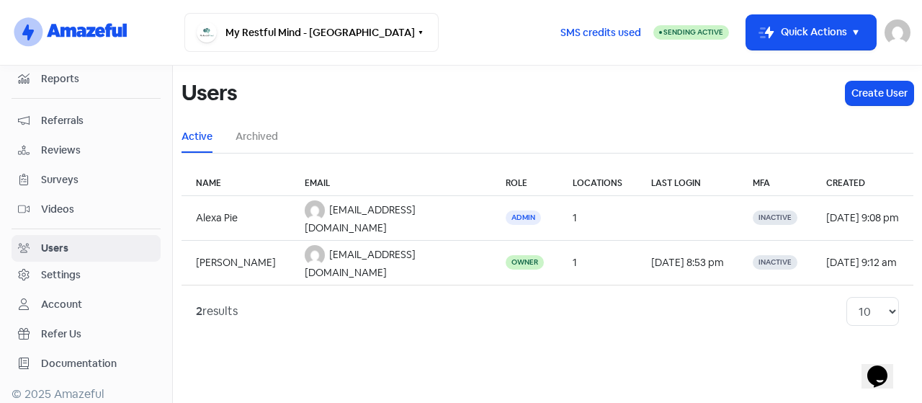
click at [60, 202] on span "Videos" at bounding box center [97, 209] width 113 height 15
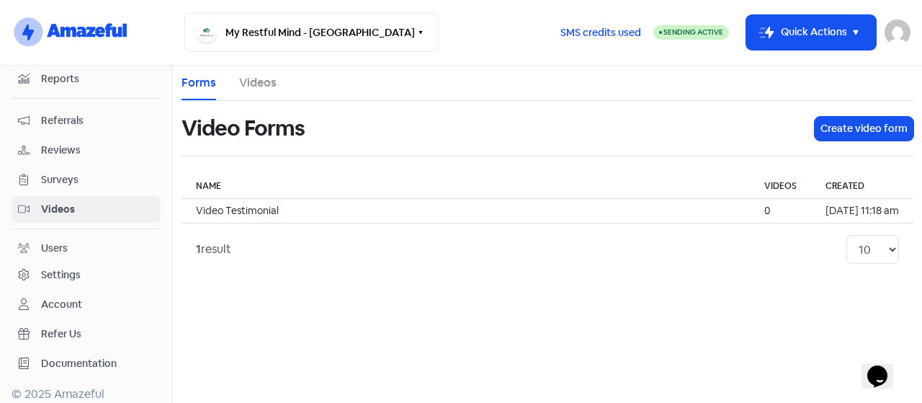
click at [226, 194] on th "Name" at bounding box center [465, 186] width 568 height 25
click at [865, 126] on button "Create video form" at bounding box center [863, 129] width 99 height 24
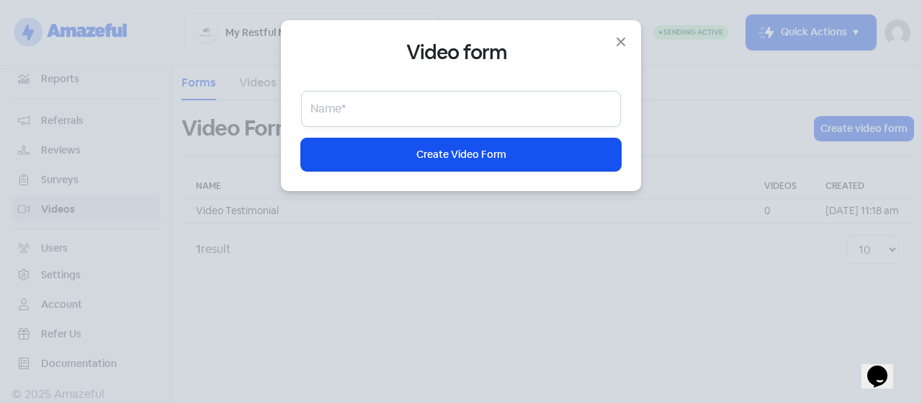
click at [372, 102] on input "text" at bounding box center [461, 109] width 320 height 36
type input "V1"
click at [543, 211] on div "Video form V1 Name* Icon For Loading Create Video Form" at bounding box center [461, 201] width 922 height 403
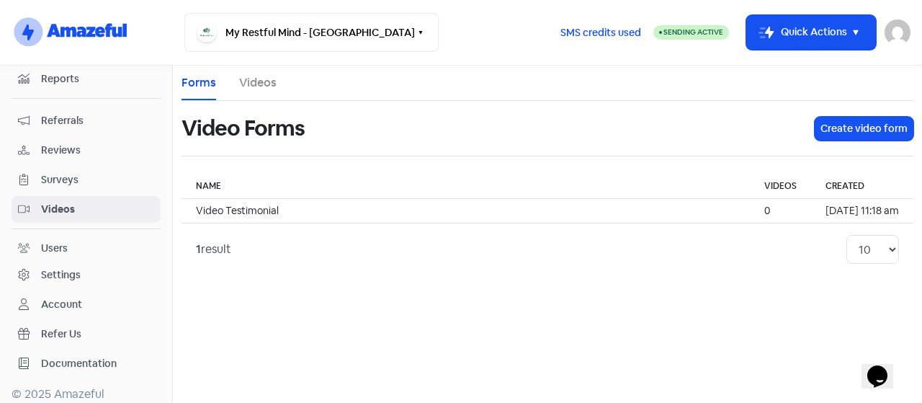
click at [263, 78] on link "Videos" at bounding box center [257, 82] width 37 height 17
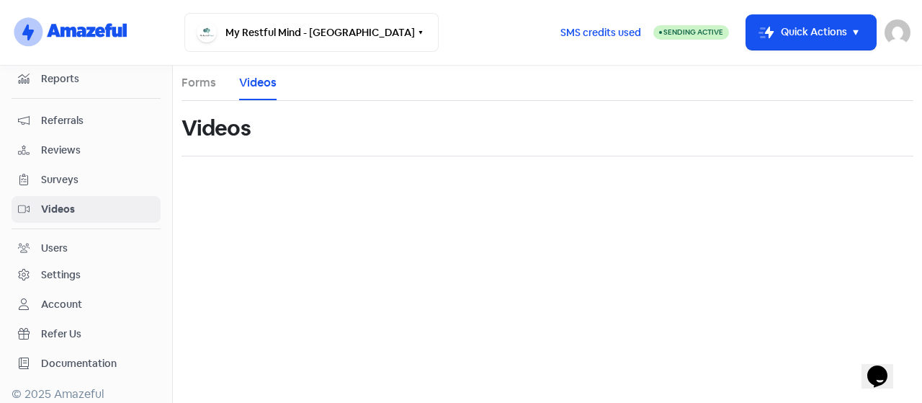
click at [193, 91] on link "Forms" at bounding box center [198, 82] width 35 height 17
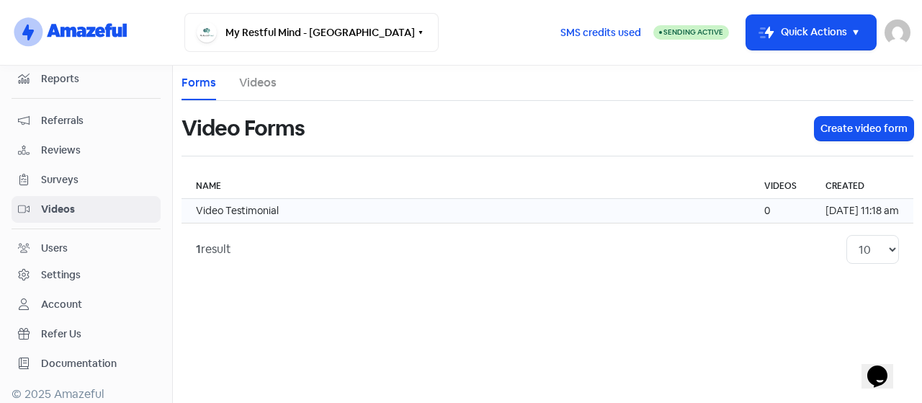
click at [310, 212] on td "Video Testimonial" at bounding box center [465, 211] width 568 height 24
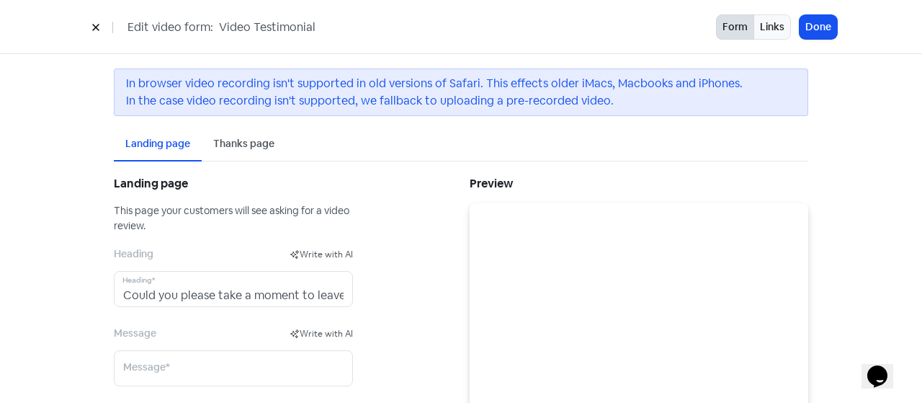
scroll to position [14, 0]
click at [240, 145] on div "Thanks page" at bounding box center [243, 144] width 61 height 15
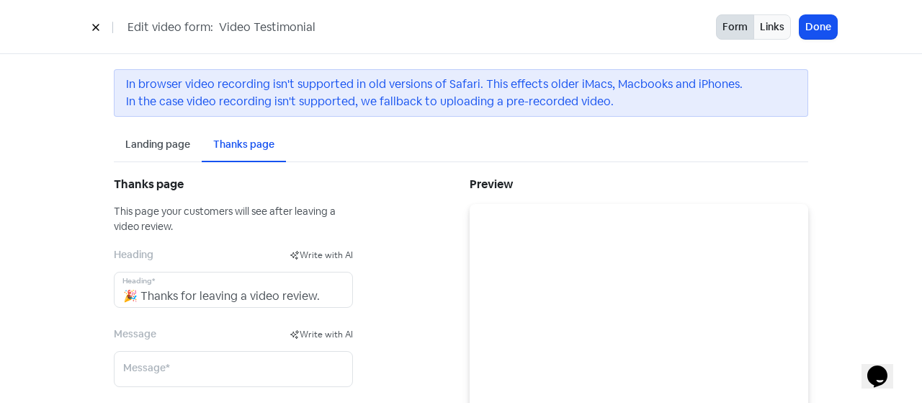
scroll to position [141, 0]
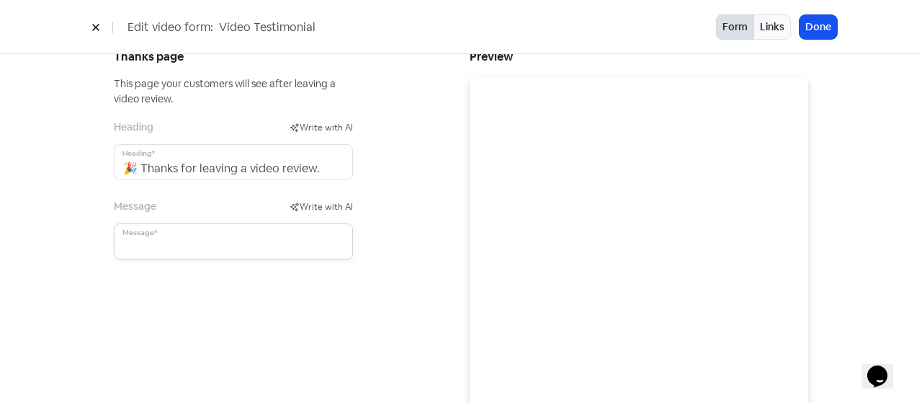
click at [229, 238] on input "text" at bounding box center [233, 241] width 239 height 36
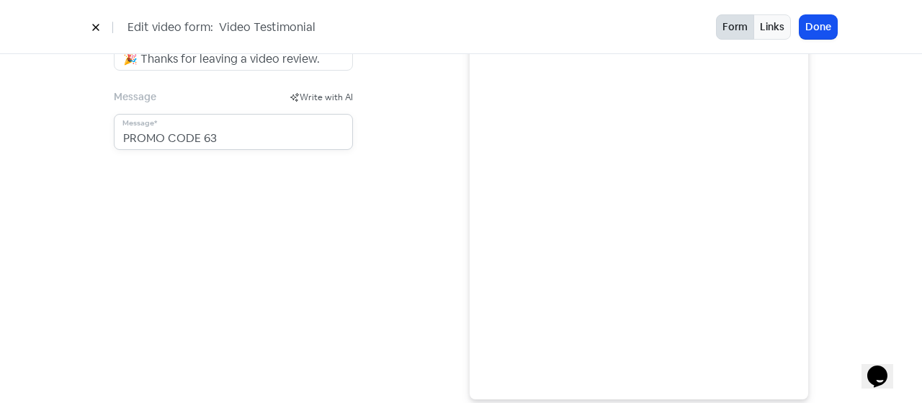
scroll to position [0, 0]
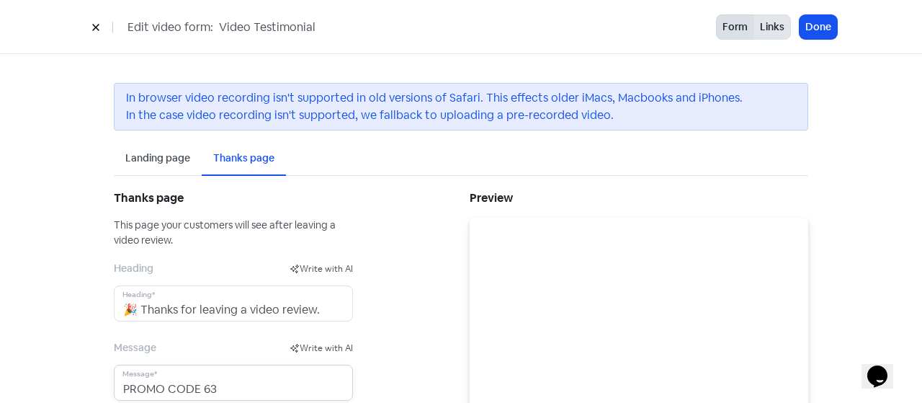
type input "PROMO CODE 63"
click at [783, 31] on button "Links" at bounding box center [771, 26] width 37 height 25
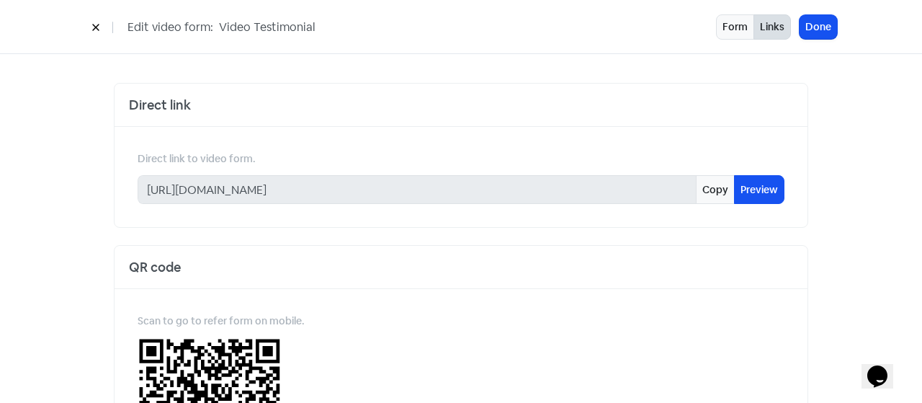
click at [94, 25] on icon at bounding box center [95, 27] width 6 height 6
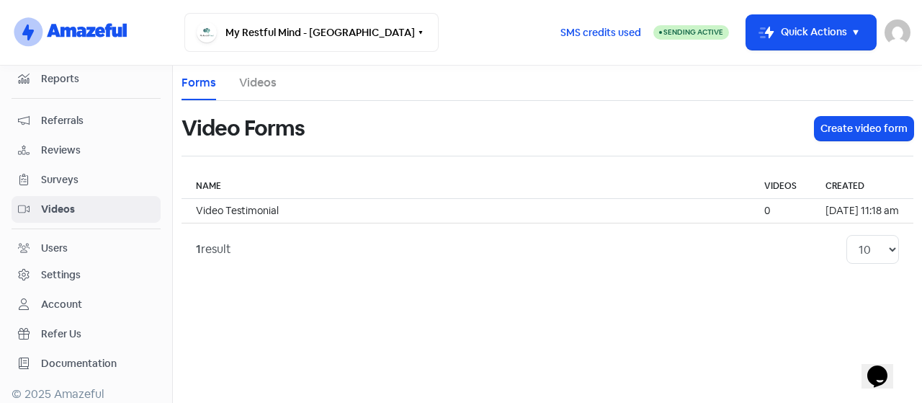
click at [78, 174] on span "Surveys" at bounding box center [97, 179] width 113 height 15
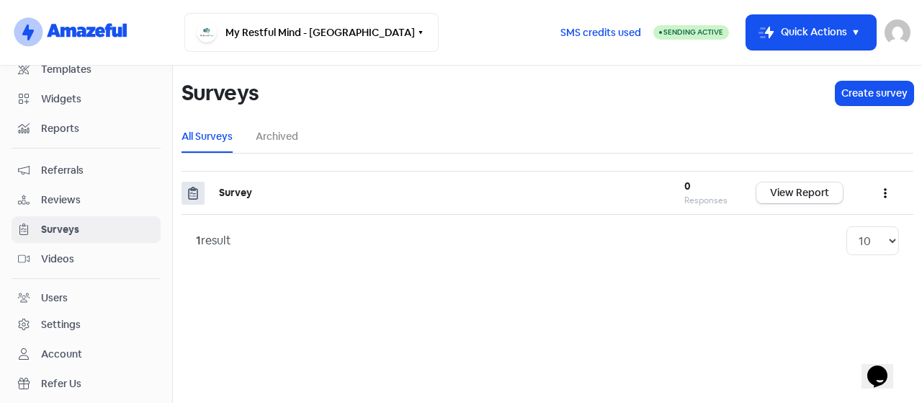
scroll to position [143, 0]
click at [278, 142] on link "Archived" at bounding box center [277, 136] width 42 height 15
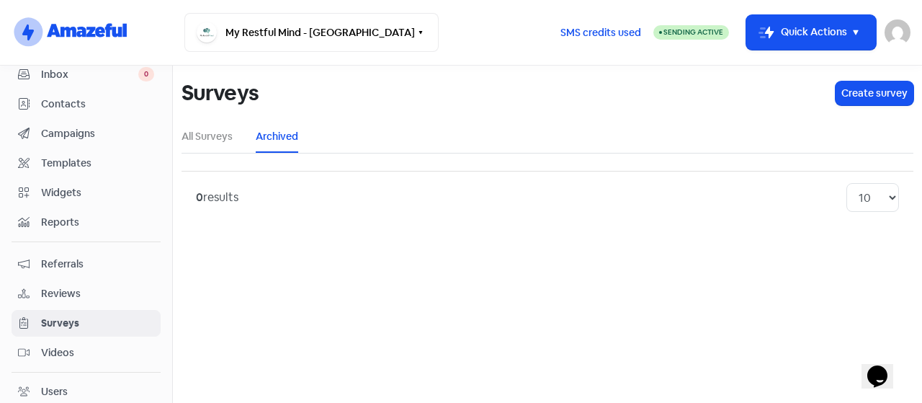
scroll to position [44, 0]
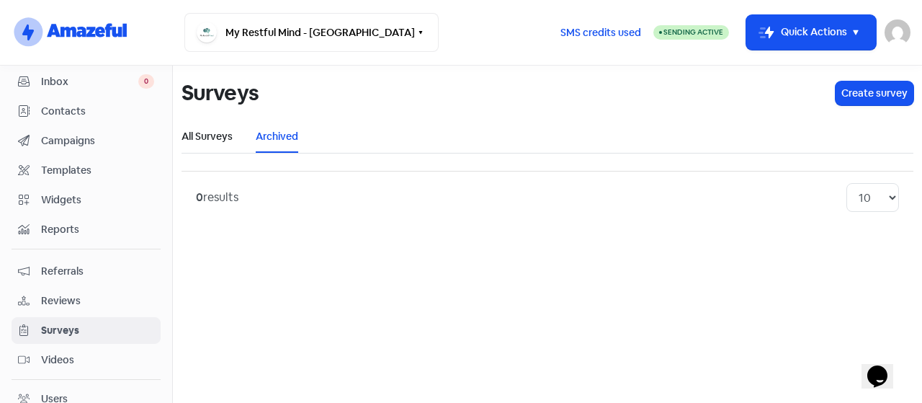
click at [206, 135] on link "All Surveys" at bounding box center [206, 136] width 51 height 15
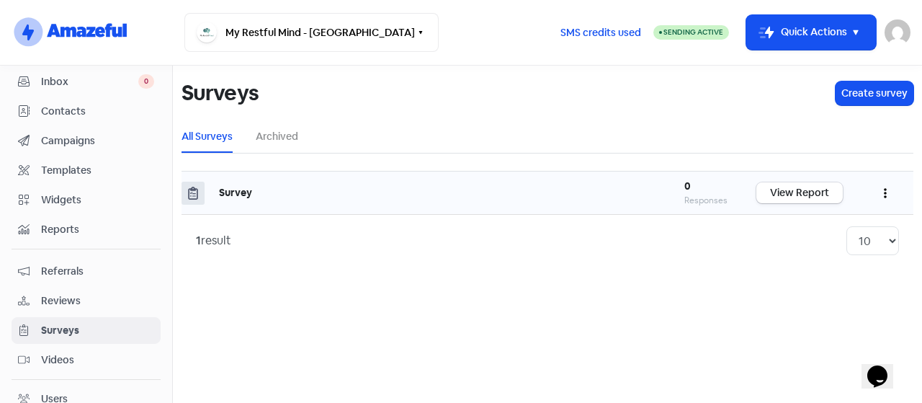
click at [227, 196] on b "Survey" at bounding box center [235, 192] width 33 height 13
click at [255, 188] on div "Survey" at bounding box center [437, 192] width 436 height 15
click at [887, 193] on button "button" at bounding box center [884, 193] width 27 height 34
click at [841, 251] on link "Edit" at bounding box center [841, 257] width 114 height 29
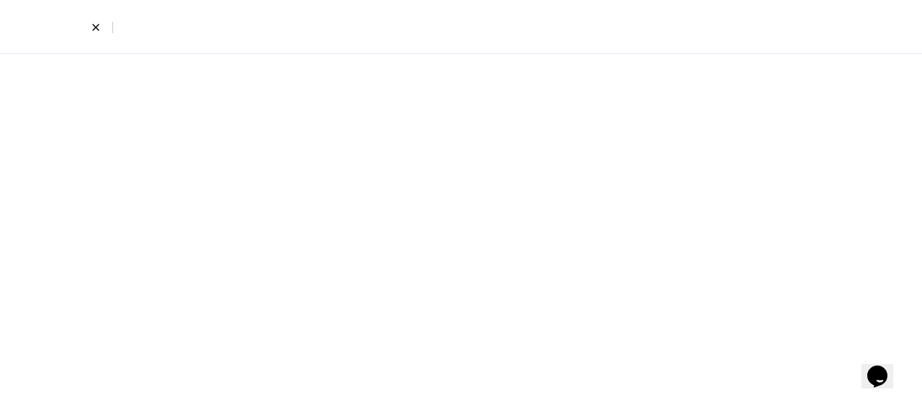
select select "short_text"
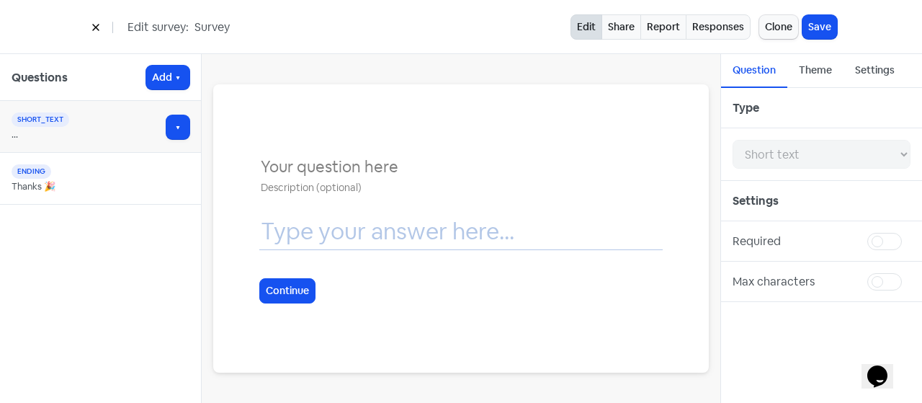
click at [94, 30] on icon at bounding box center [95, 27] width 9 height 9
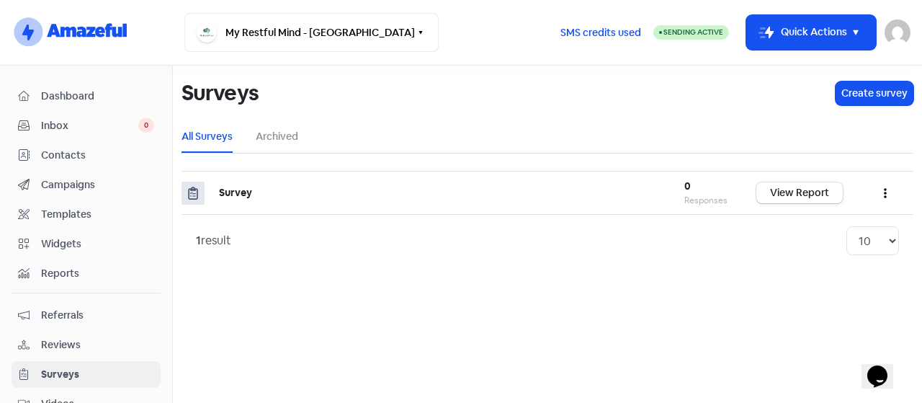
click at [65, 124] on span "Inbox" at bounding box center [89, 125] width 97 height 15
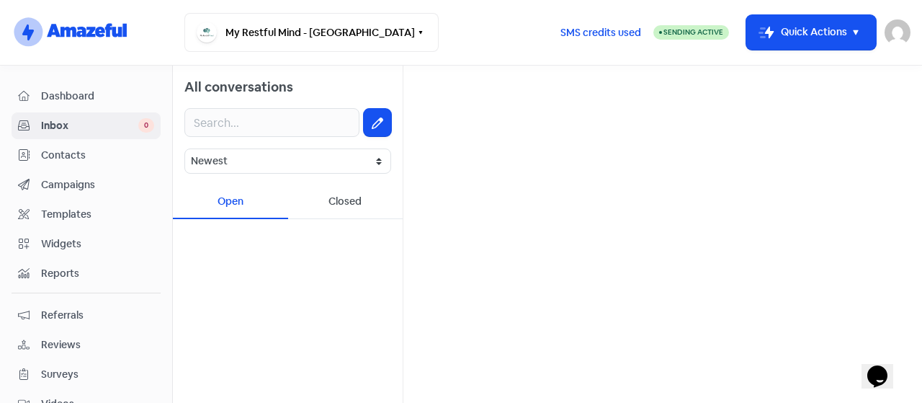
click at [60, 148] on span "Contacts" at bounding box center [97, 155] width 113 height 15
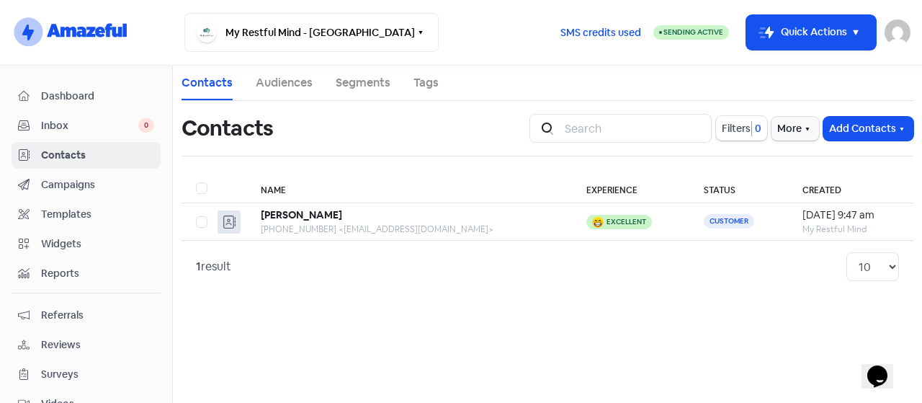
click at [63, 181] on span "Campaigns" at bounding box center [97, 184] width 113 height 15
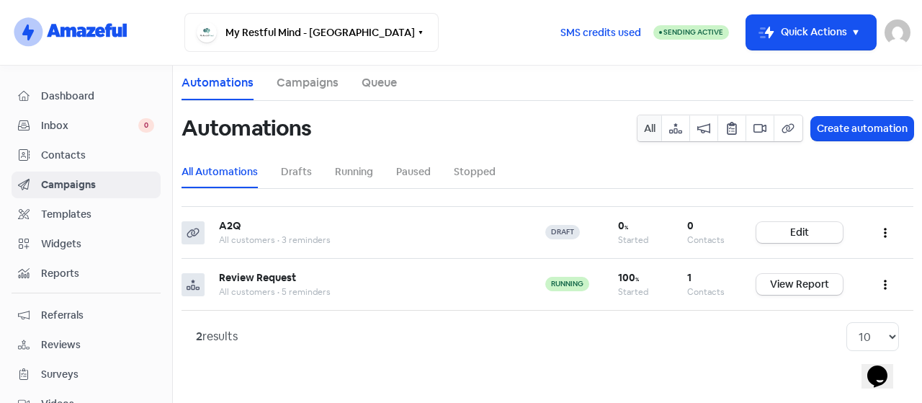
click at [61, 207] on span "Templates" at bounding box center [97, 214] width 113 height 15
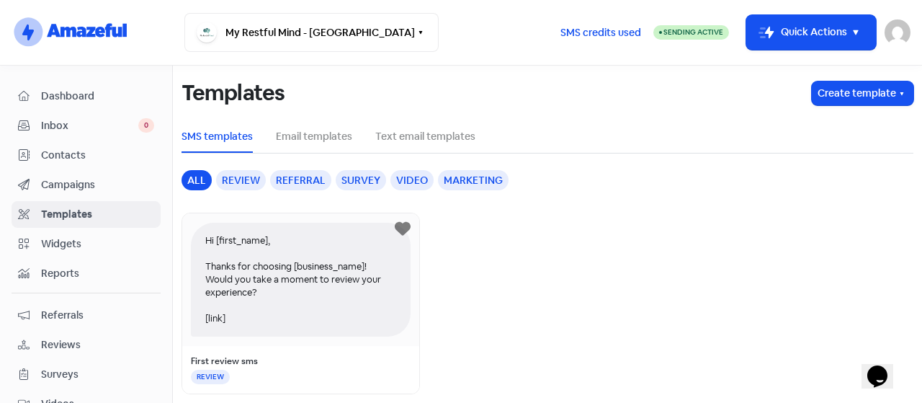
click at [60, 241] on span "Widgets" at bounding box center [97, 243] width 113 height 15
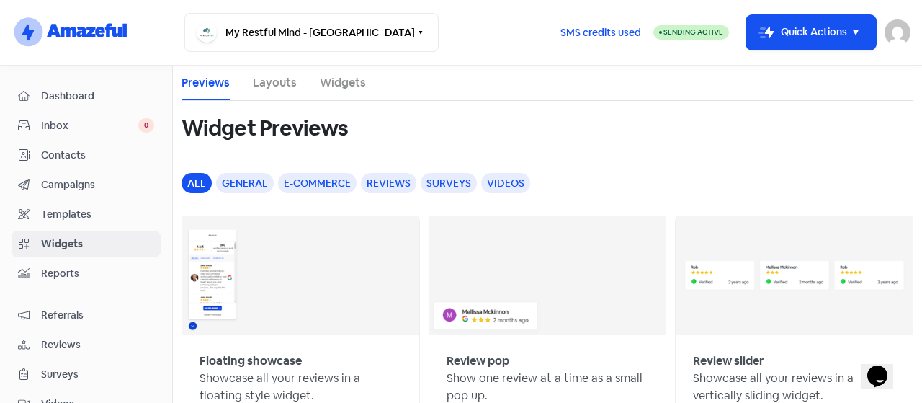
click at [60, 280] on link "Reports" at bounding box center [86, 273] width 149 height 27
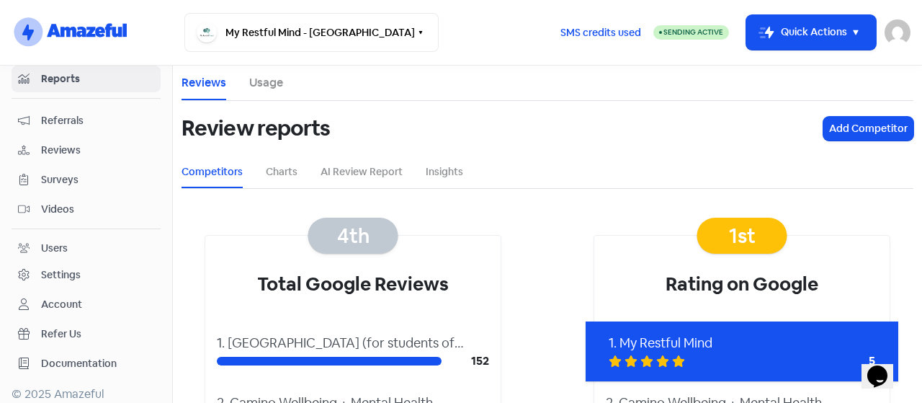
click at [670, 31] on span "Sending Active" at bounding box center [693, 31] width 60 height 9
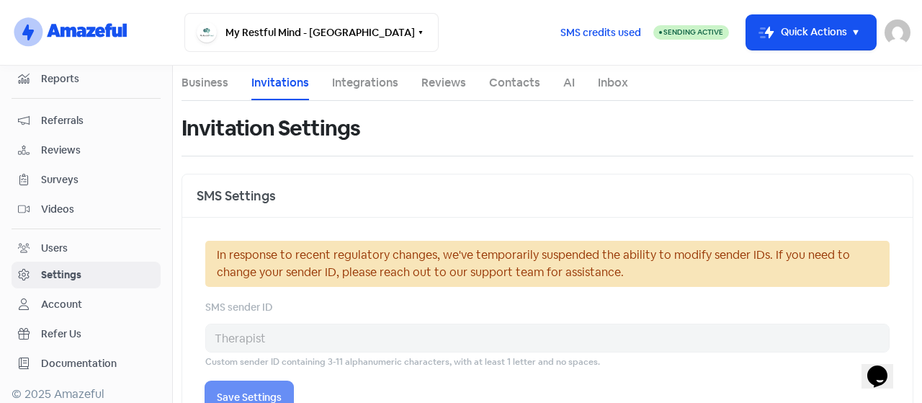
select select "CA"
select select "America/[GEOGRAPHIC_DATA]"
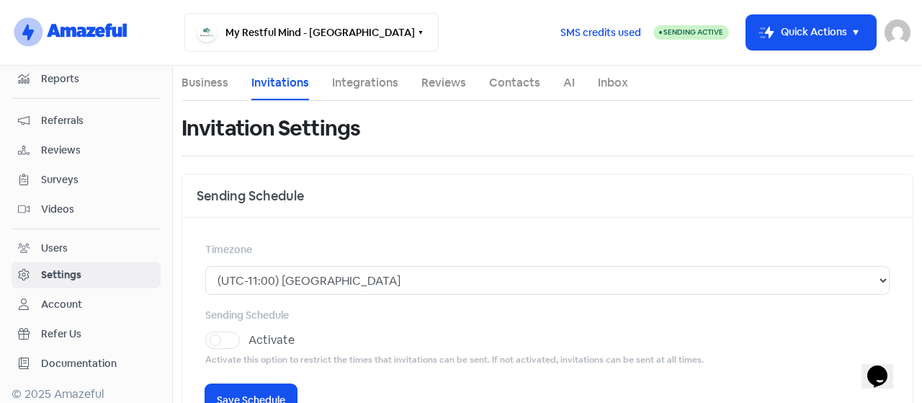
drag, startPoint x: 215, startPoint y: 80, endPoint x: 222, endPoint y: 84, distance: 9.0
click at [222, 84] on link "Business" at bounding box center [204, 82] width 47 height 17
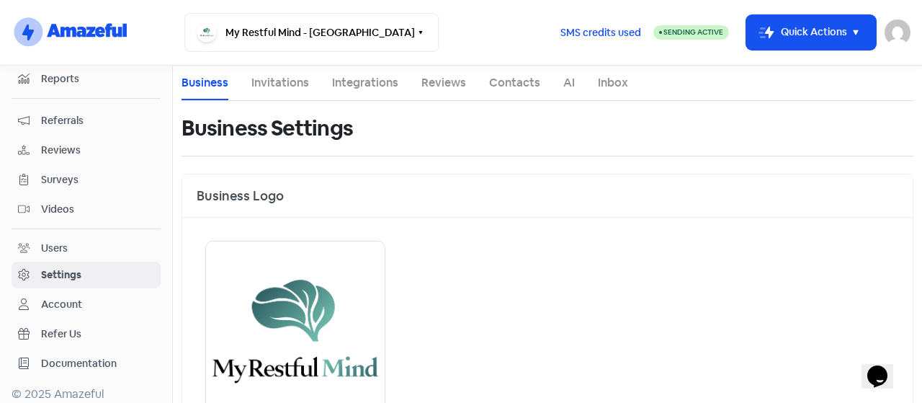
click at [395, 81] on link "Integrations" at bounding box center [365, 82] width 66 height 17
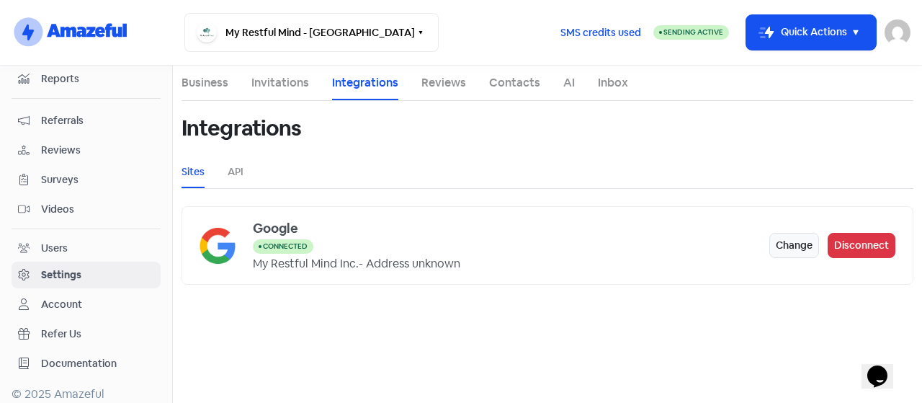
click at [424, 81] on link "Reviews" at bounding box center [443, 82] width 45 height 17
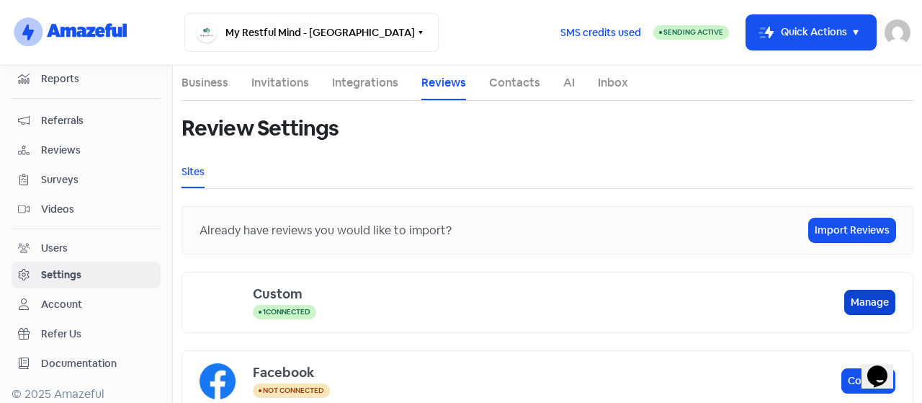
click at [850, 297] on button "Manage" at bounding box center [869, 301] width 51 height 25
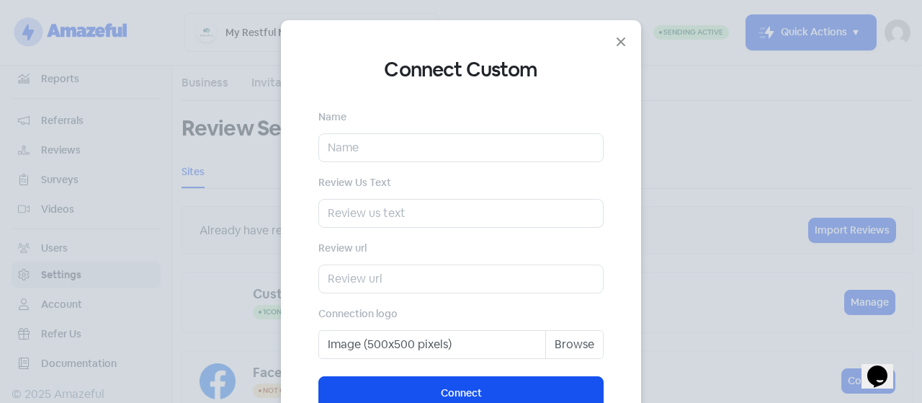
scroll to position [32, 0]
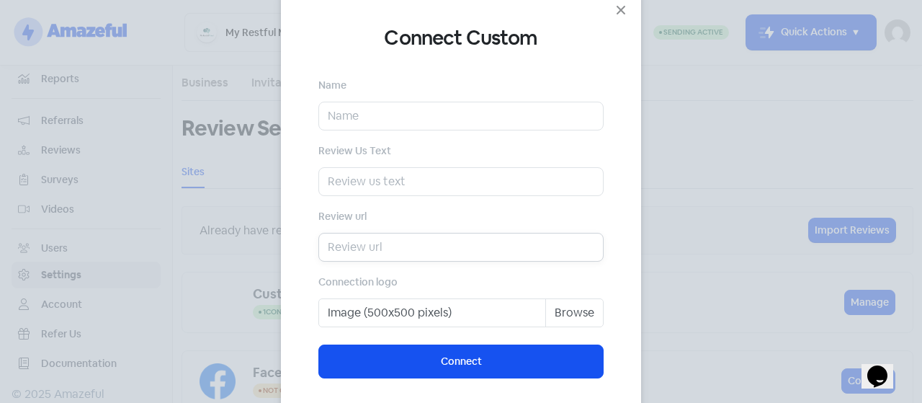
click at [376, 241] on input "text" at bounding box center [460, 247] width 285 height 29
click at [614, 12] on icon "Close" at bounding box center [620, 9] width 17 height 17
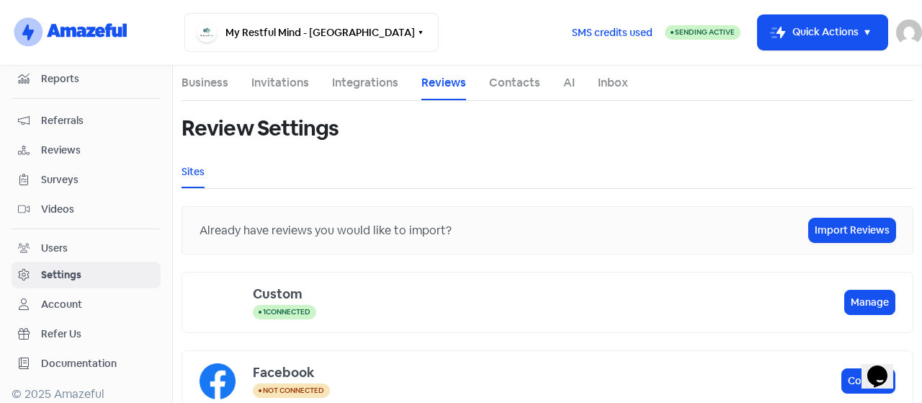
click at [521, 84] on link "Contacts" at bounding box center [514, 82] width 51 height 17
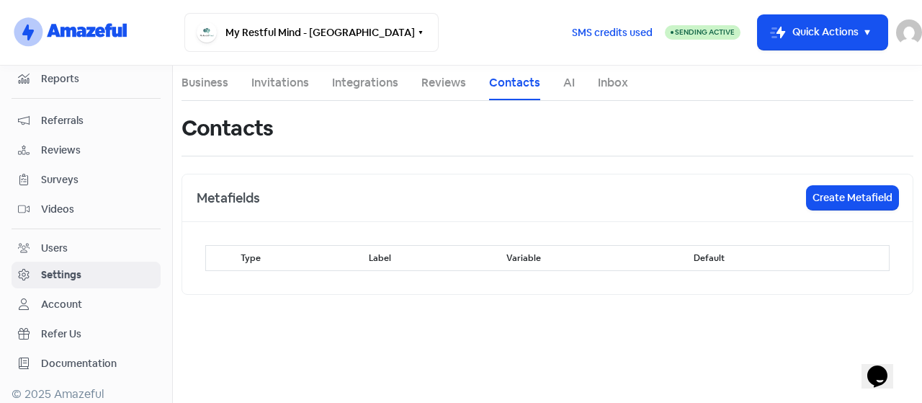
click at [363, 81] on link "Integrations" at bounding box center [365, 82] width 66 height 17
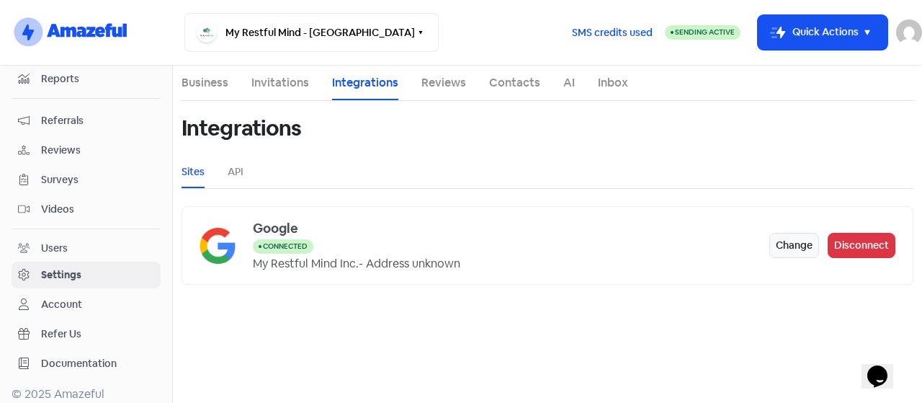
click at [262, 84] on link "Invitations" at bounding box center [280, 82] width 58 height 17
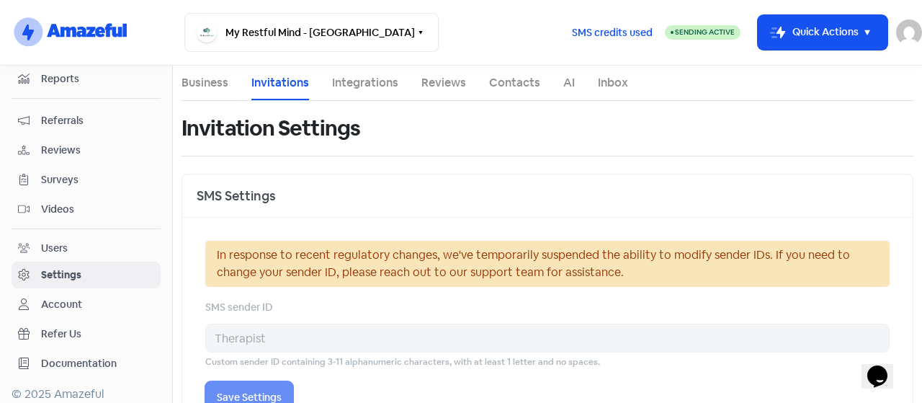
select select "CA"
select select "America/[GEOGRAPHIC_DATA]"
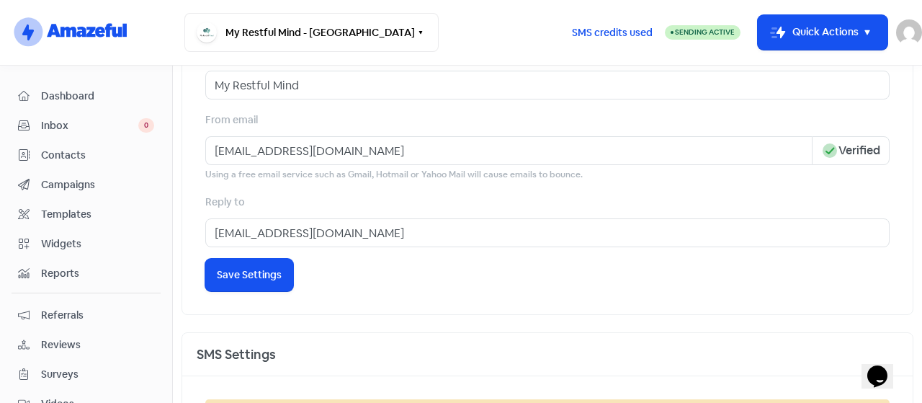
scroll to position [631, 0]
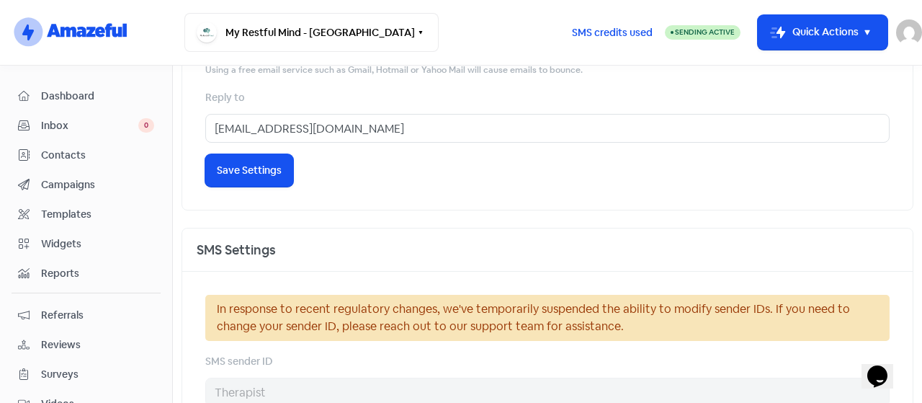
click at [60, 94] on span "Dashboard" at bounding box center [97, 96] width 113 height 15
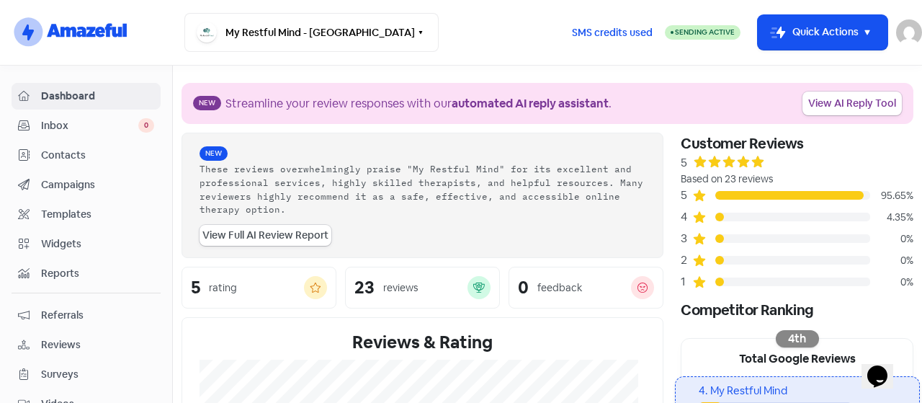
click at [908, 40] on img at bounding box center [909, 32] width 26 height 26
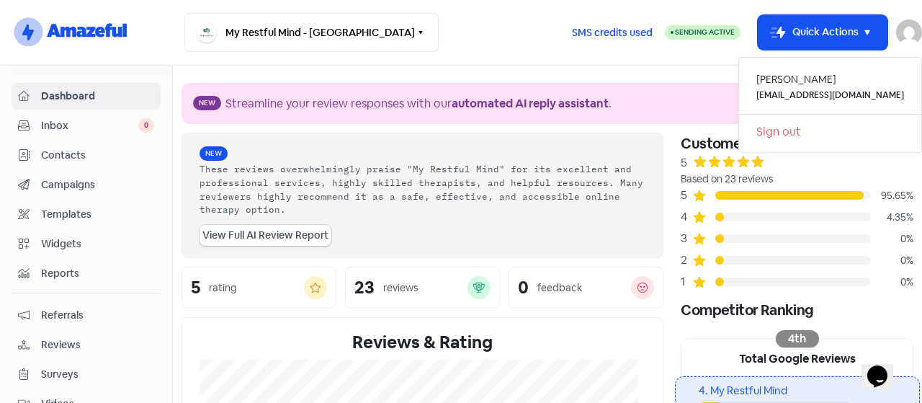
click at [474, 42] on div "My Restful Mind - [GEOGRAPHIC_DATA] Switch Business All businesses No other bus…" at bounding box center [371, 32] width 375 height 39
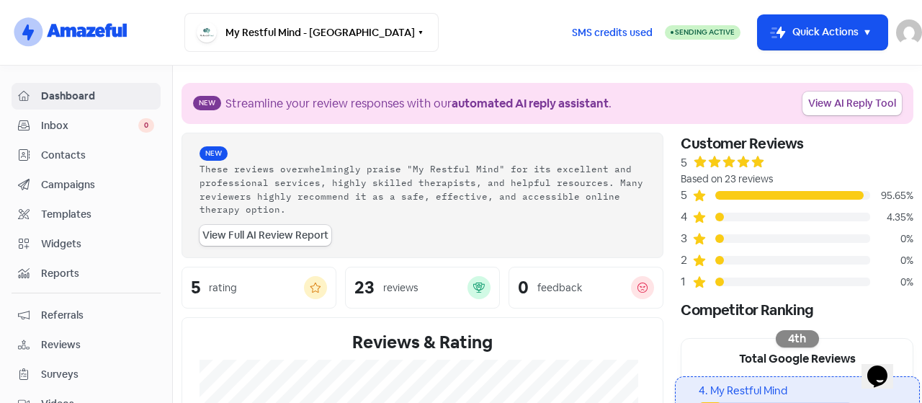
click at [72, 188] on span "Campaigns" at bounding box center [97, 184] width 113 height 15
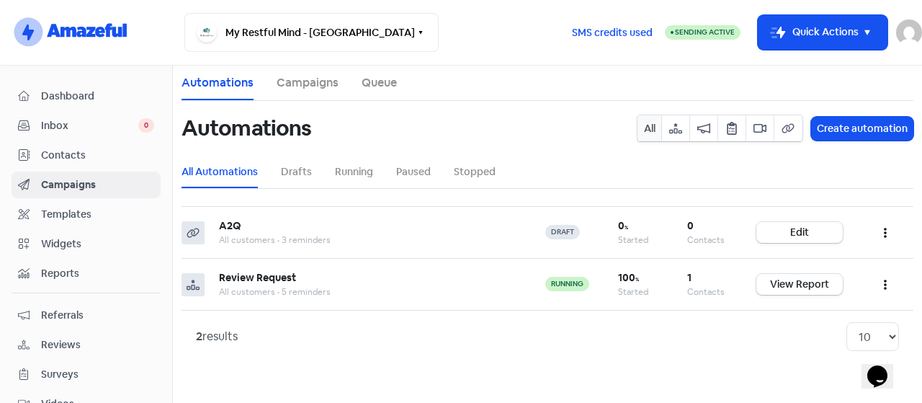
click at [105, 91] on span "Dashboard" at bounding box center [97, 96] width 113 height 15
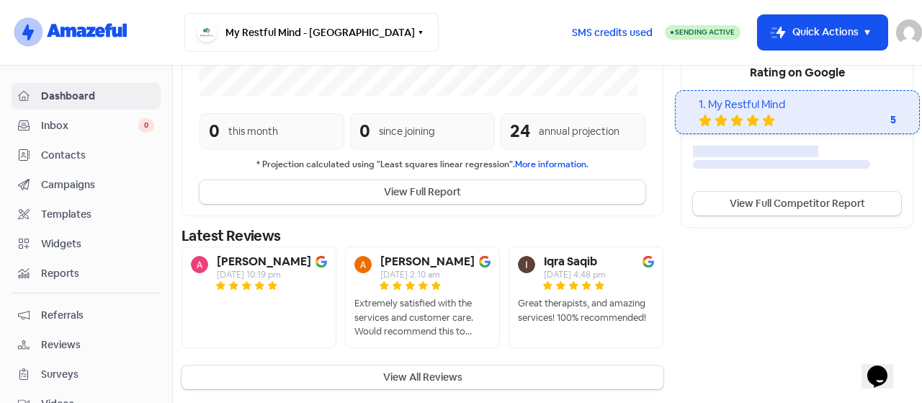
scroll to position [194, 0]
